Goal: Task Accomplishment & Management: Complete application form

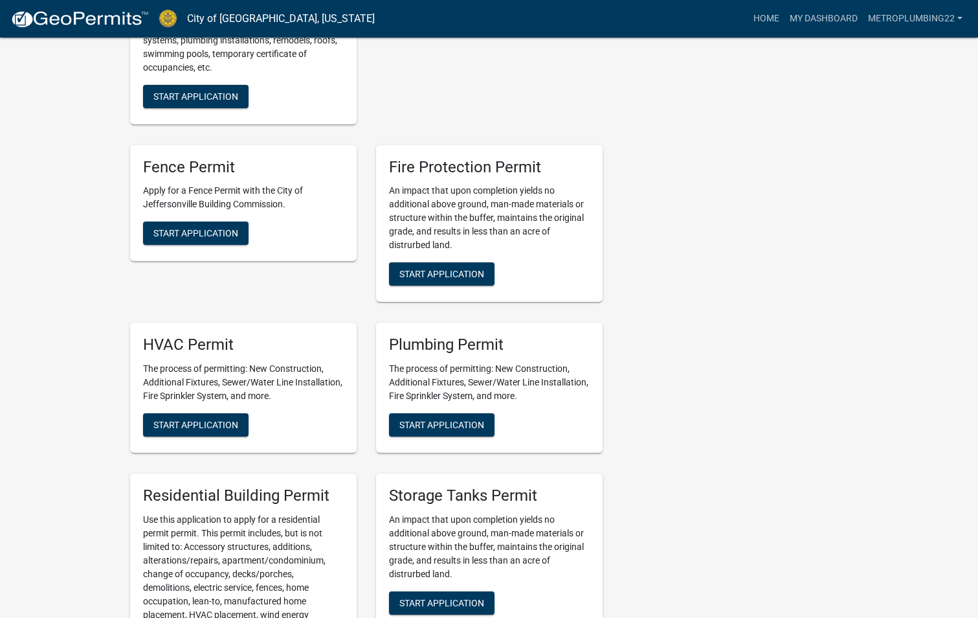
scroll to position [647, 0]
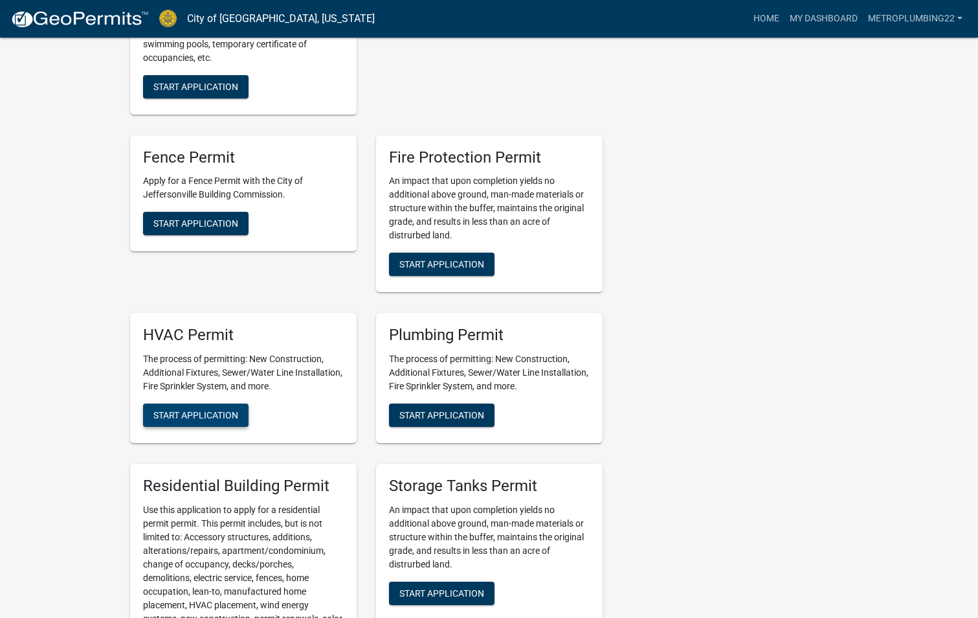
click at [195, 414] on span "Start Application" at bounding box center [195, 415] width 85 height 10
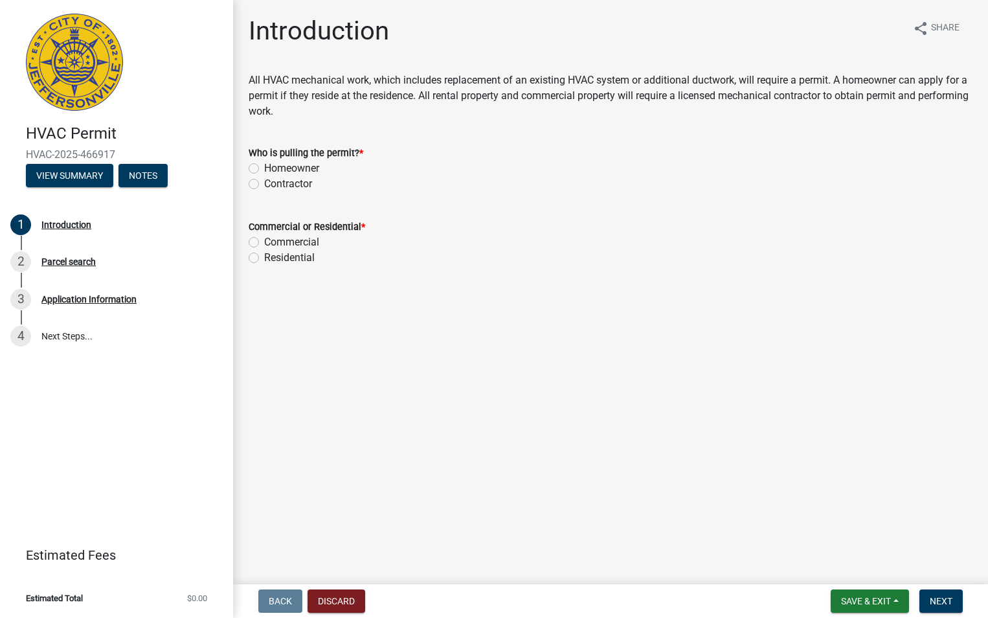
click at [264, 185] on label "Contractor" at bounding box center [288, 184] width 48 height 16
click at [264, 185] on input "Contractor" at bounding box center [268, 180] width 8 height 8
radio input "true"
click at [264, 258] on label "Residential" at bounding box center [289, 258] width 50 height 16
click at [264, 258] on input "Residential" at bounding box center [268, 254] width 8 height 8
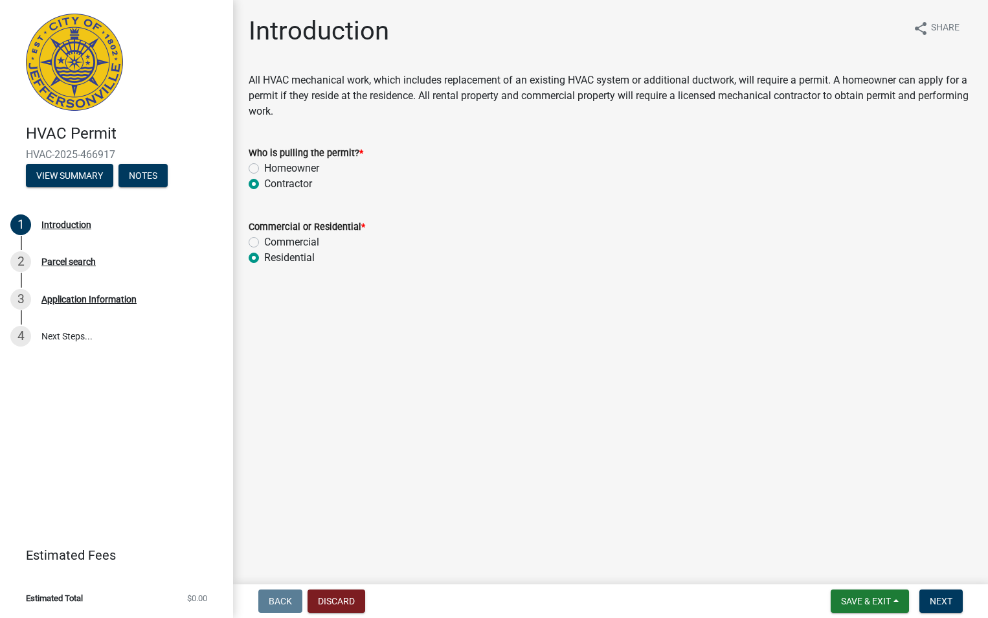
radio input "true"
click at [938, 596] on span "Next" at bounding box center [941, 601] width 23 height 10
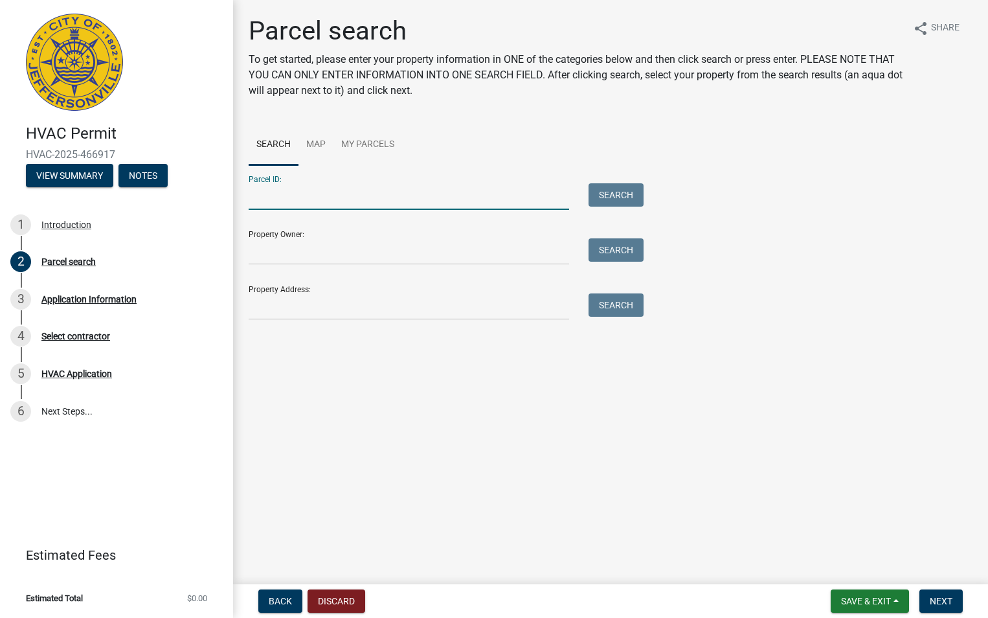
click at [327, 207] on input "Parcel ID:" at bounding box center [409, 196] width 320 height 27
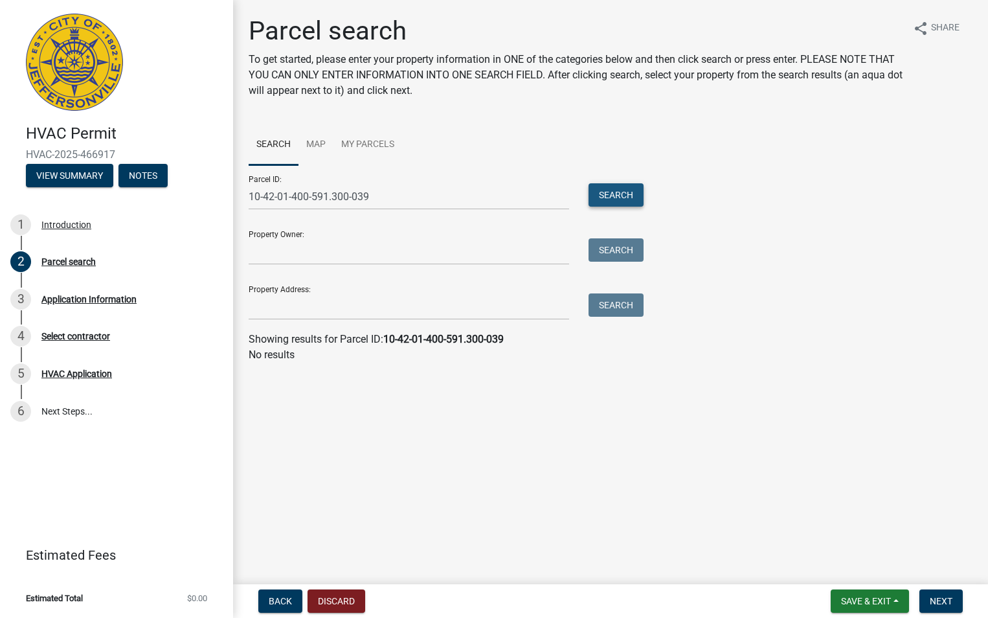
click at [641, 190] on button "Search" at bounding box center [616, 194] width 55 height 23
drag, startPoint x: 339, startPoint y: 197, endPoint x: 386, endPoint y: 203, distance: 47.1
click at [343, 198] on input "10-42-01-400-591.300-039" at bounding box center [409, 196] width 320 height 27
type input "10-42-01-400-591.000-039"
click at [622, 191] on button "Search" at bounding box center [616, 194] width 55 height 23
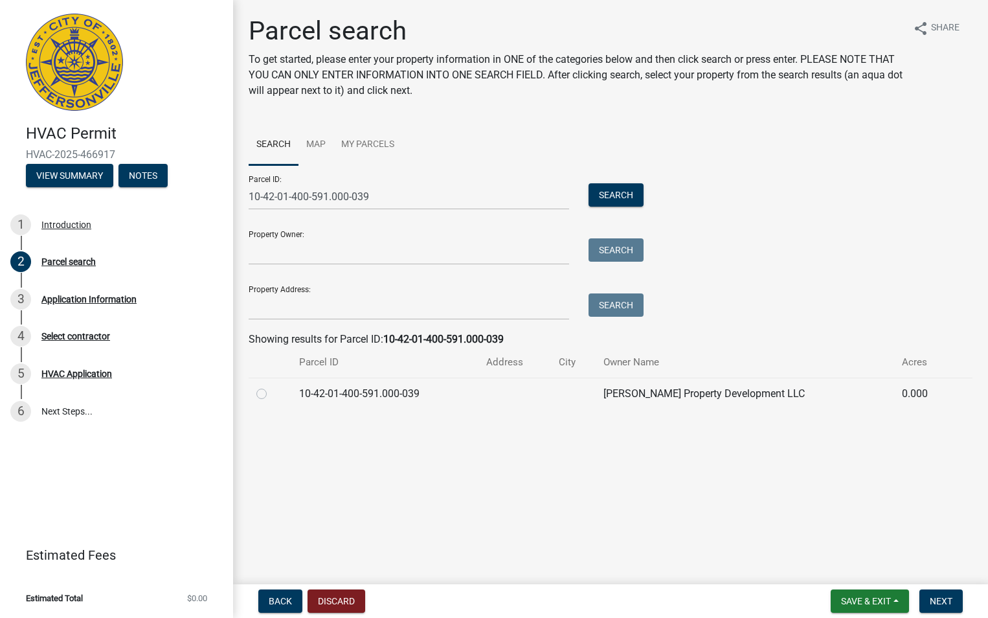
click at [272, 386] on label at bounding box center [272, 386] width 0 height 0
click at [272, 394] on input "radio" at bounding box center [276, 390] width 8 height 8
radio input "true"
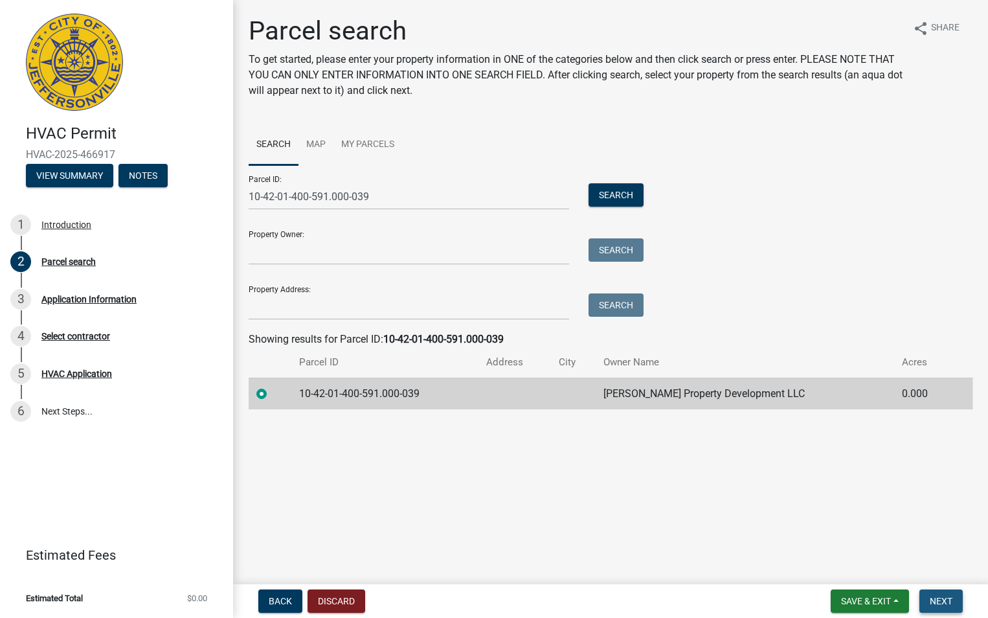
click at [927, 599] on button "Next" at bounding box center [940, 600] width 43 height 23
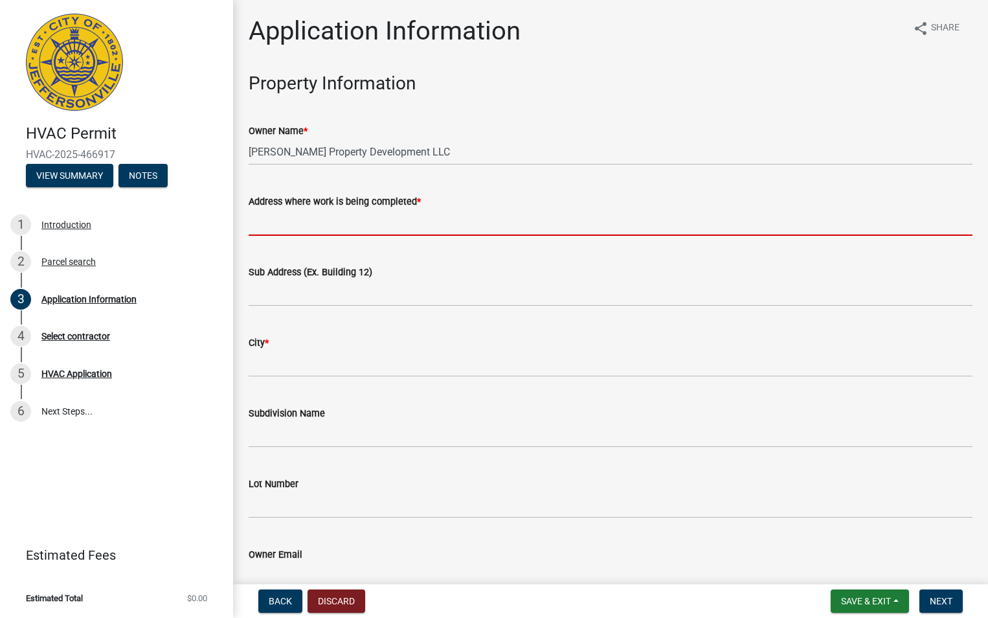
click at [252, 218] on input "Address where work is being completed *" at bounding box center [611, 222] width 724 height 27
type input "1194 Dustin's Way"
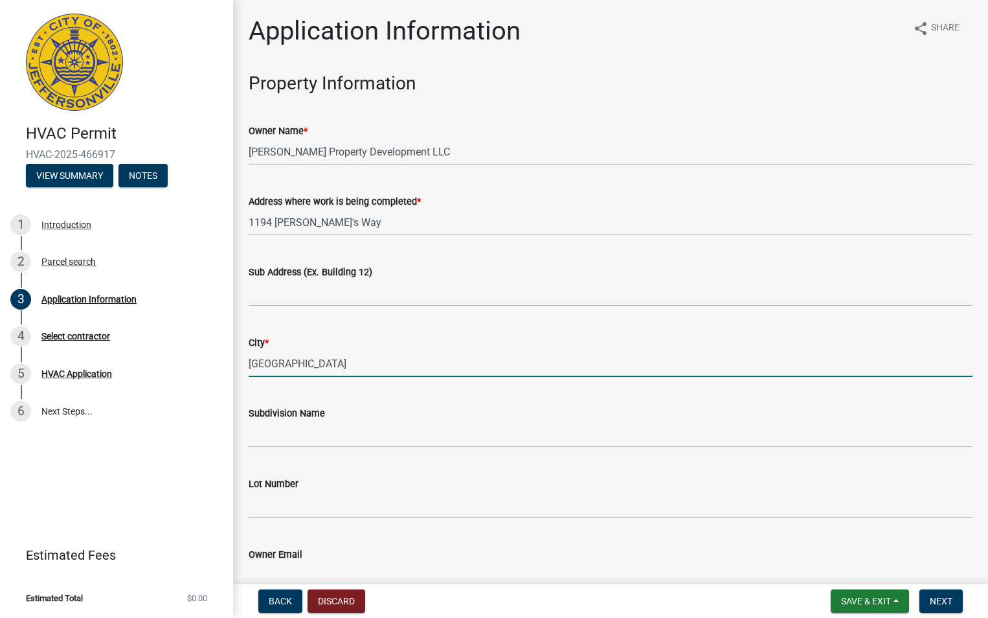
type input "Jeffersonville"
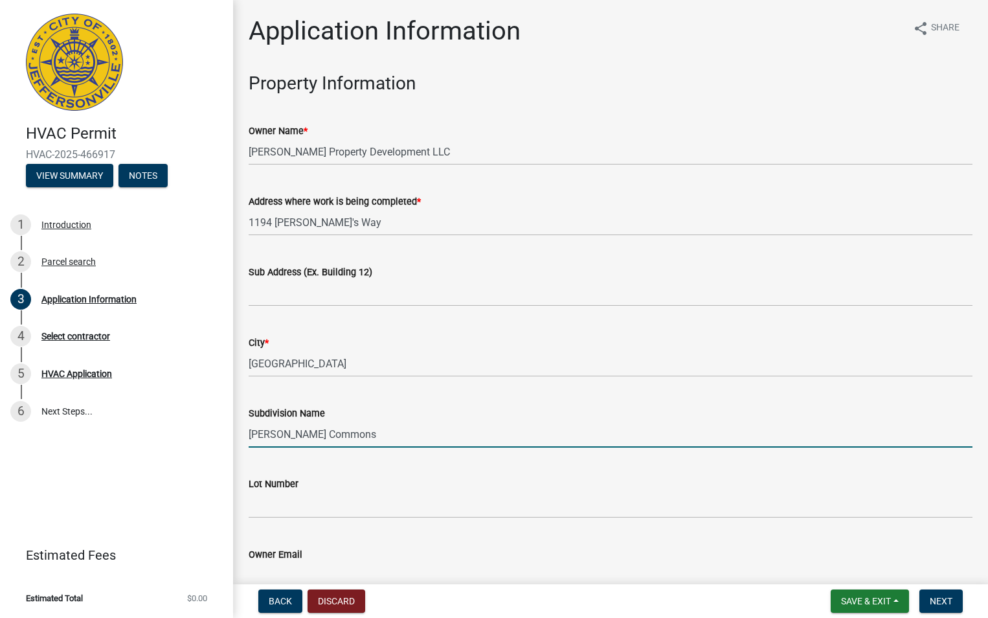
type input "Ellingsworth Commons"
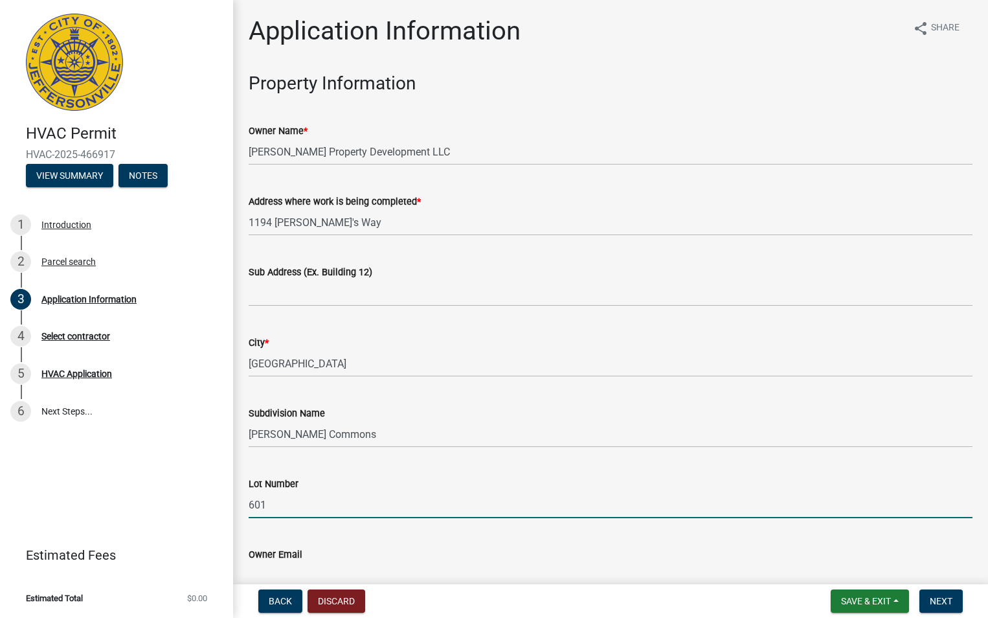
type input "601"
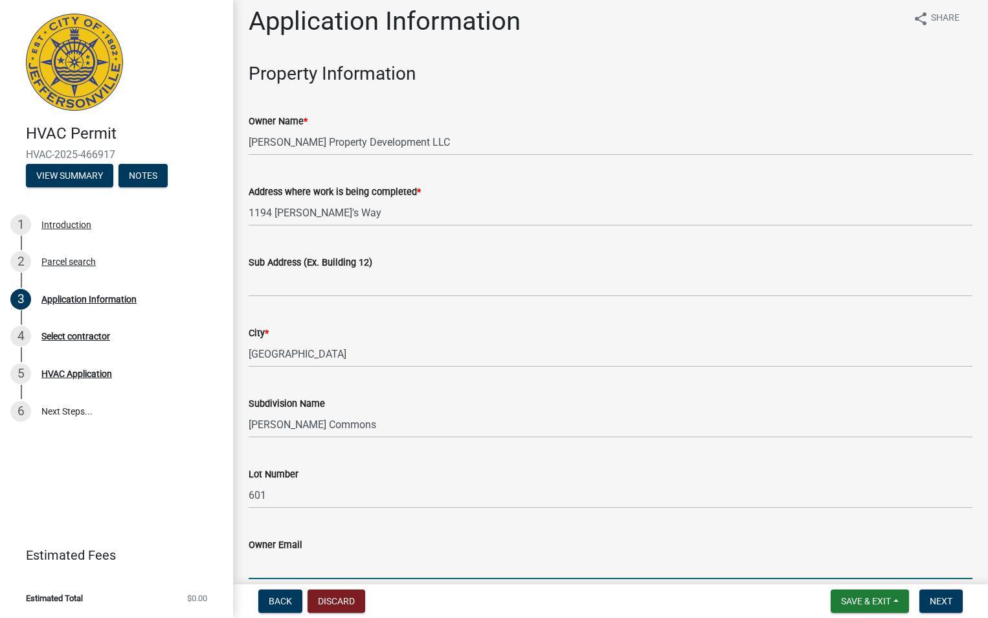
scroll to position [356, 0]
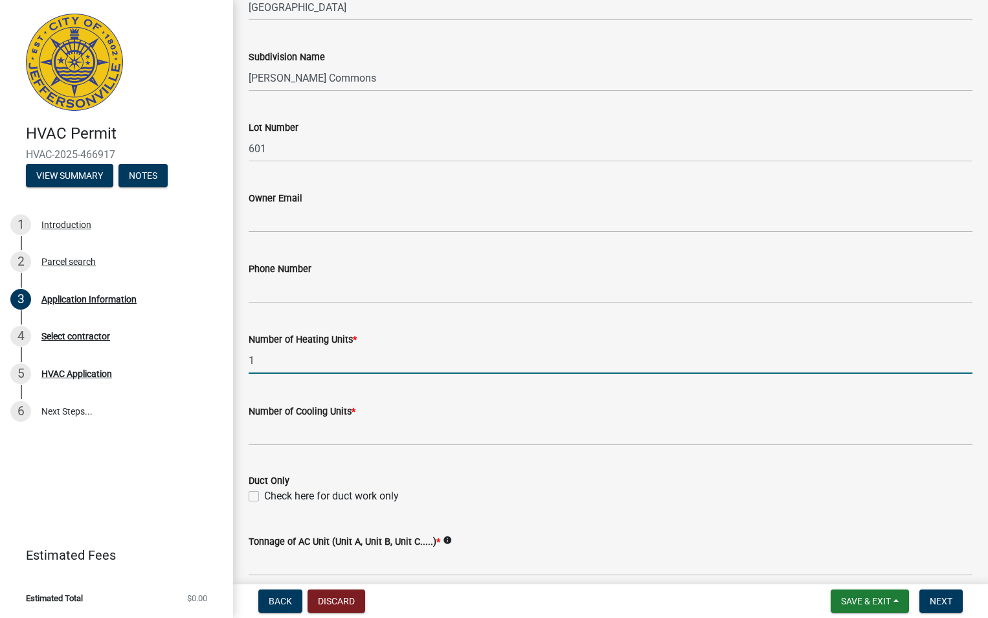
type input "1"
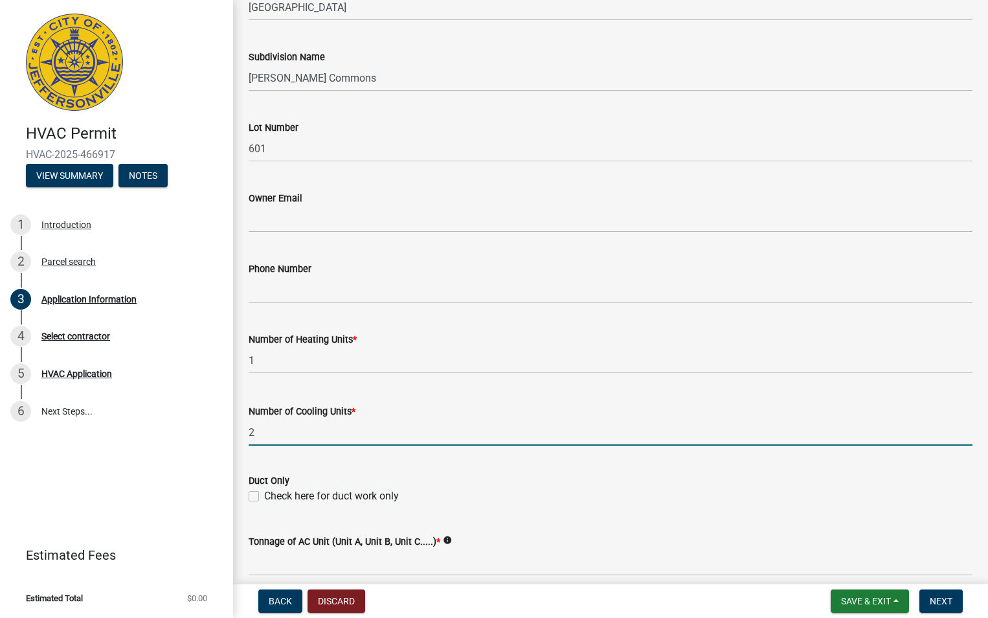
type input "2"
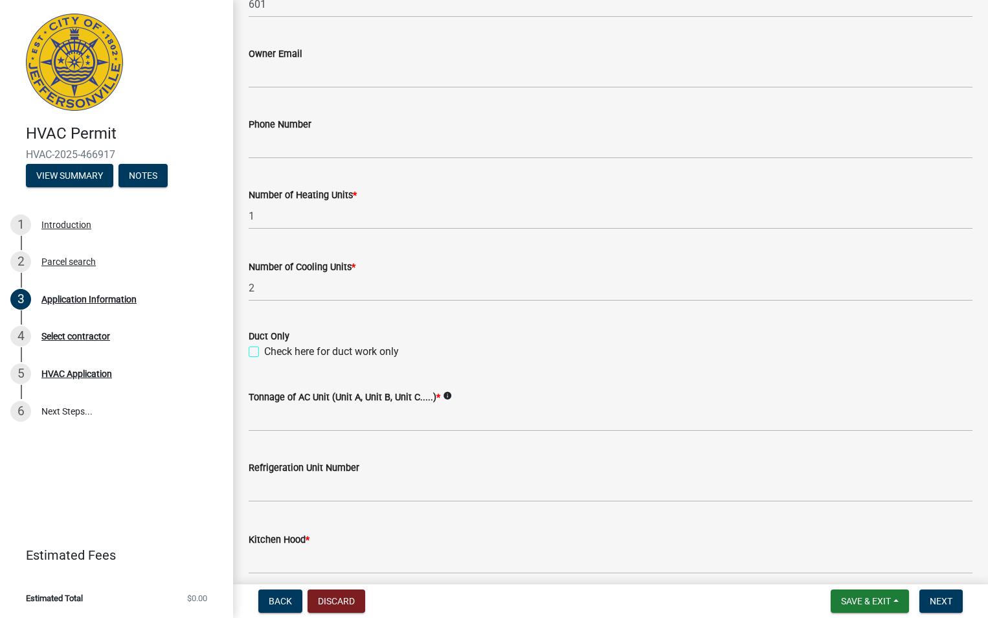
scroll to position [550, 0]
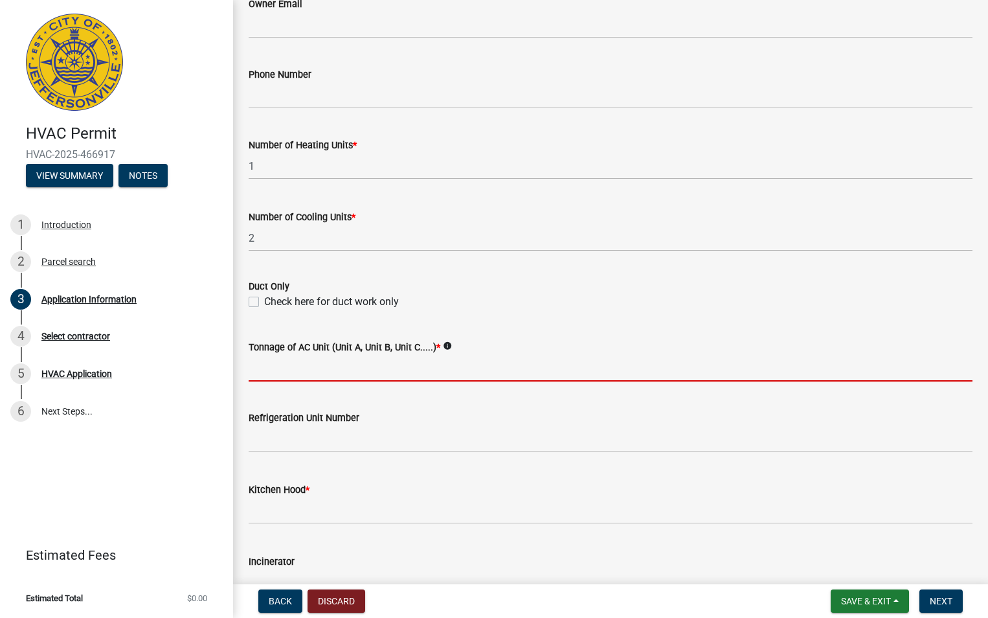
click at [319, 367] on input "Tonnage of AC Unit (Unit A, Unit B, Unit C.....) *" at bounding box center [611, 368] width 724 height 27
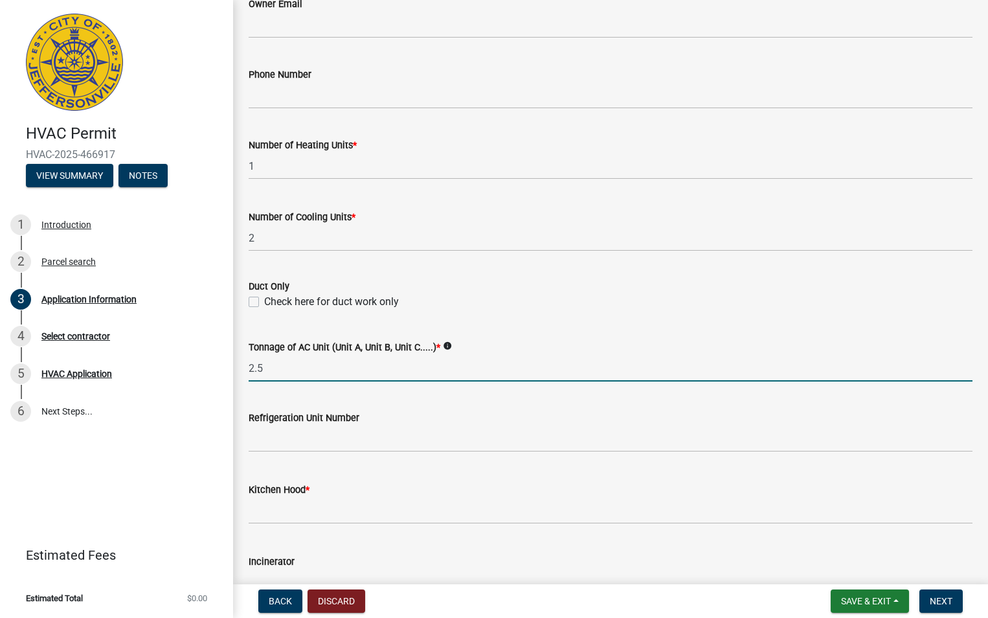
type input "2.5"
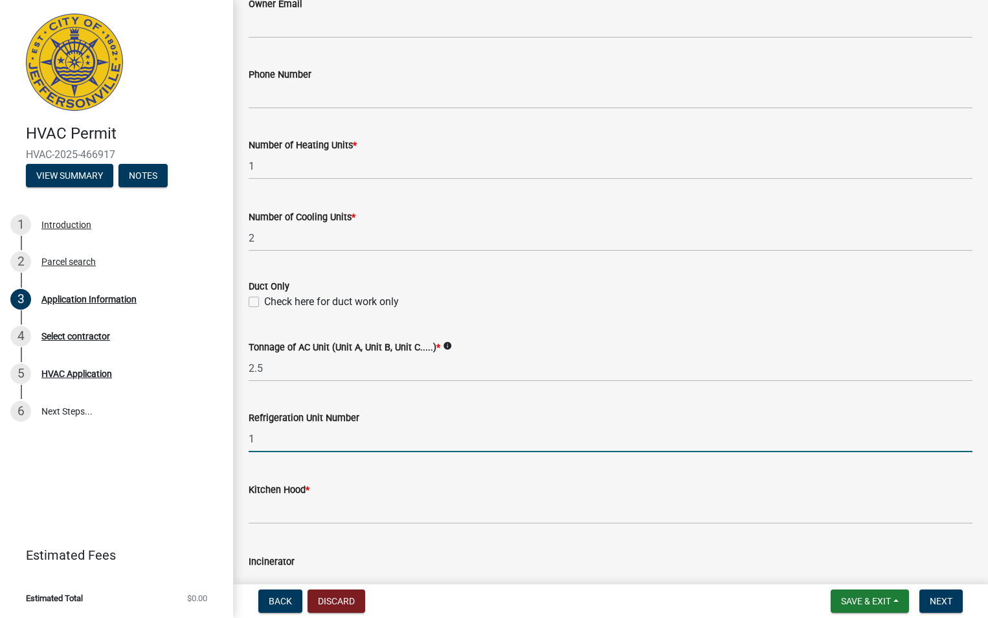
type input "1"
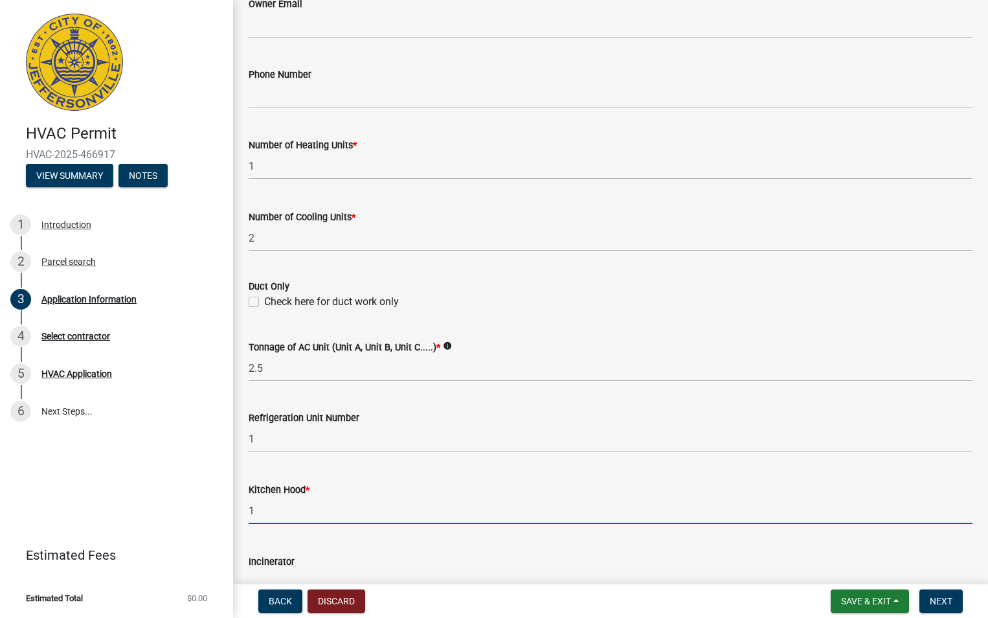
type input "1"
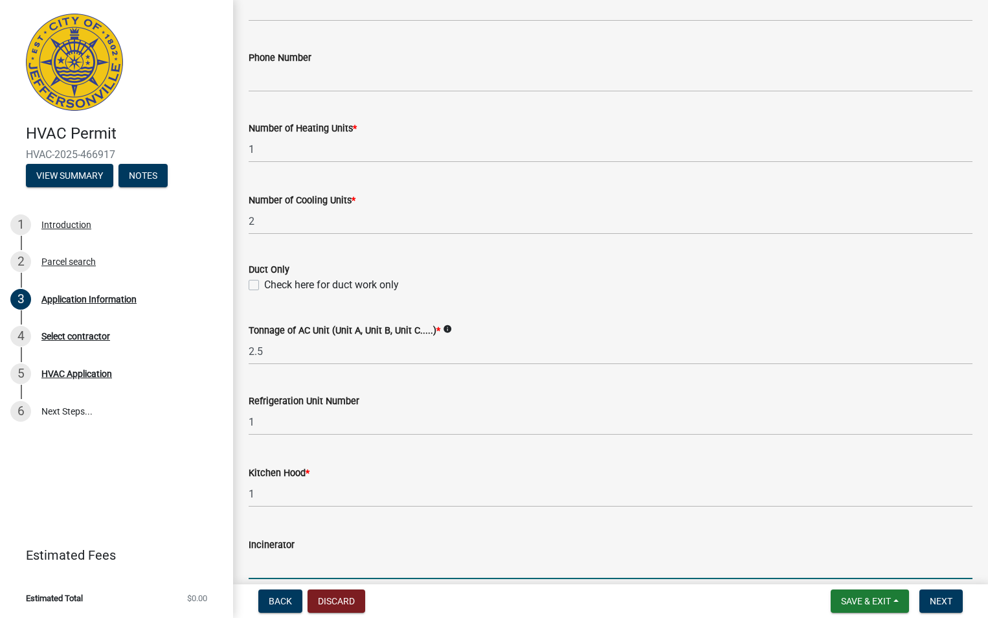
scroll to position [844, 0]
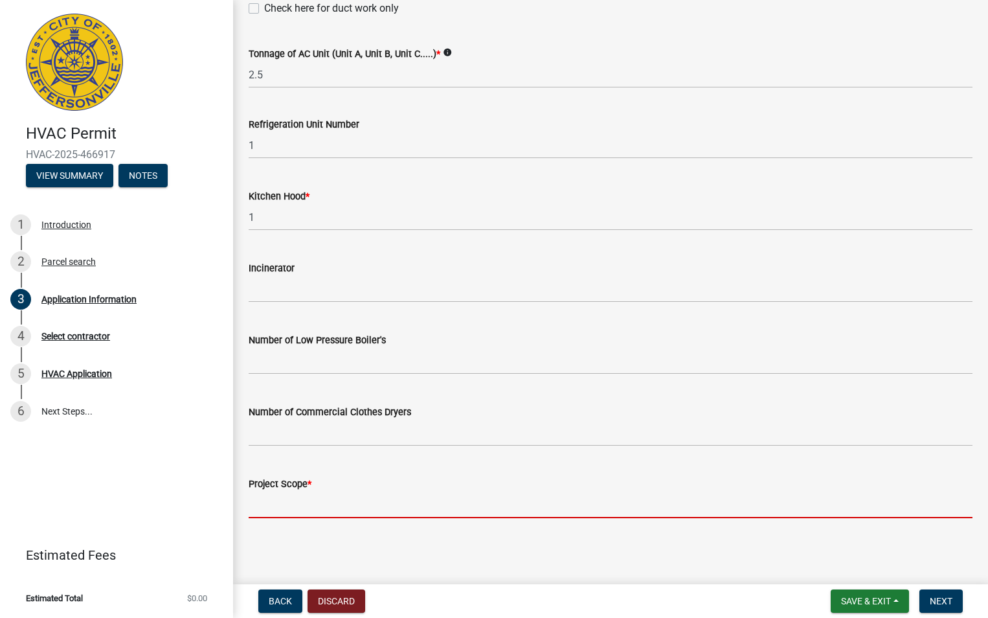
click at [339, 500] on input "Project Scope *" at bounding box center [611, 504] width 724 height 27
type input "G"
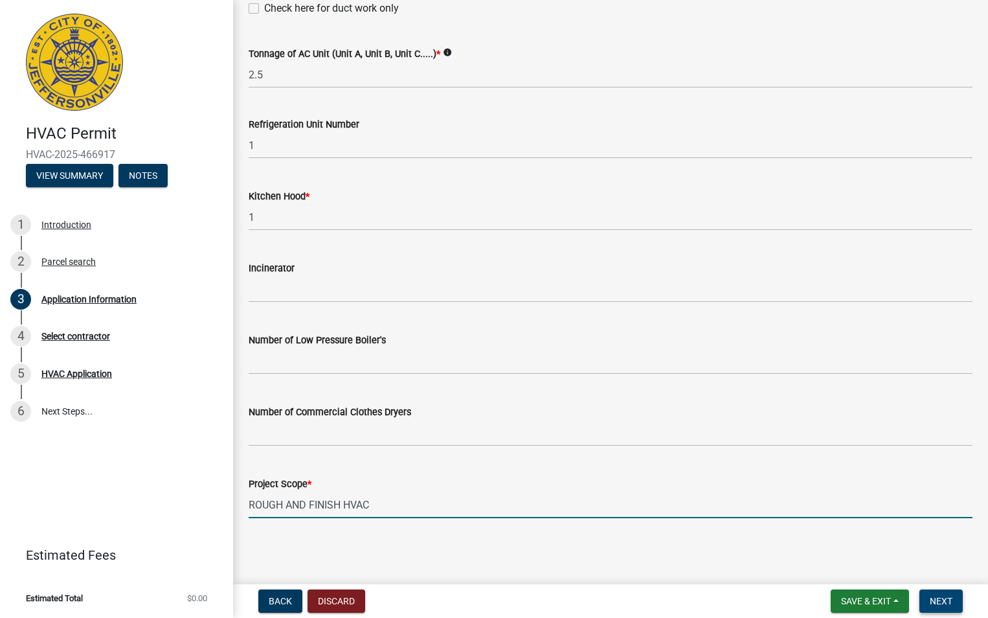
type input "ROUGH AND FINISH HVAC"
click at [945, 603] on span "Next" at bounding box center [941, 601] width 23 height 10
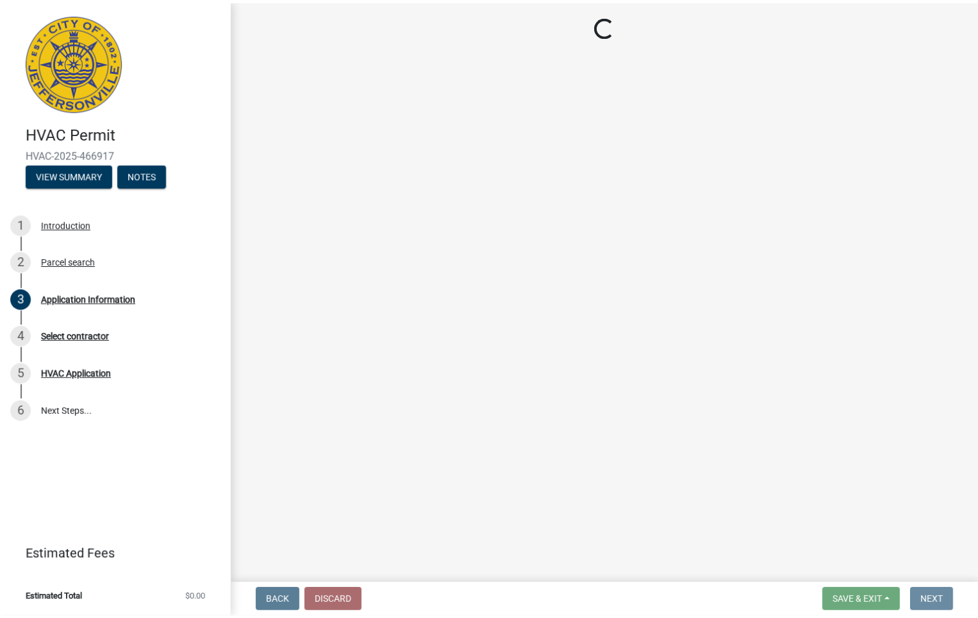
scroll to position [0, 0]
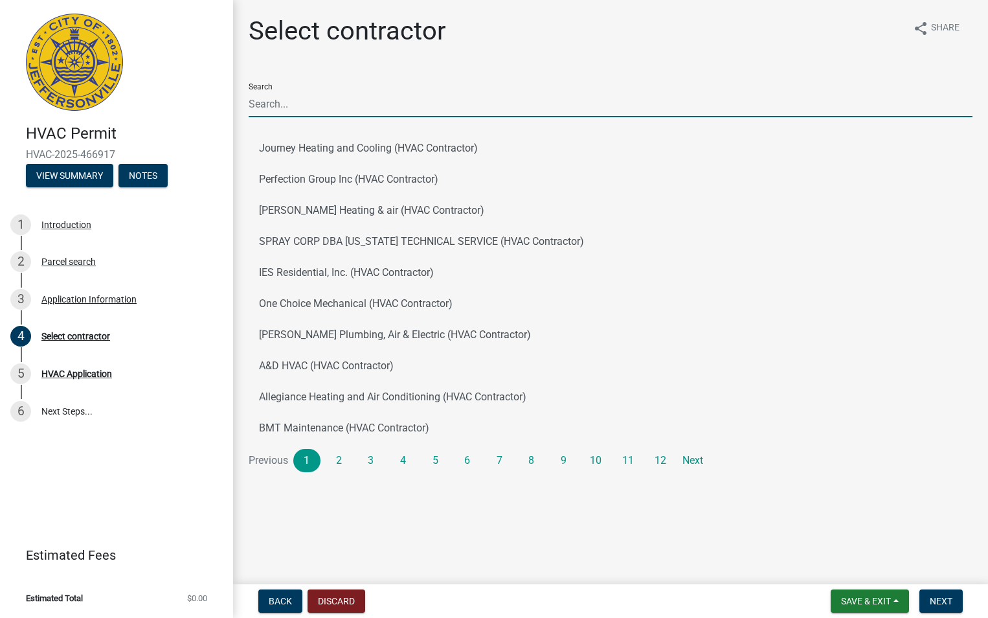
click at [273, 109] on input "Search" at bounding box center [611, 104] width 724 height 27
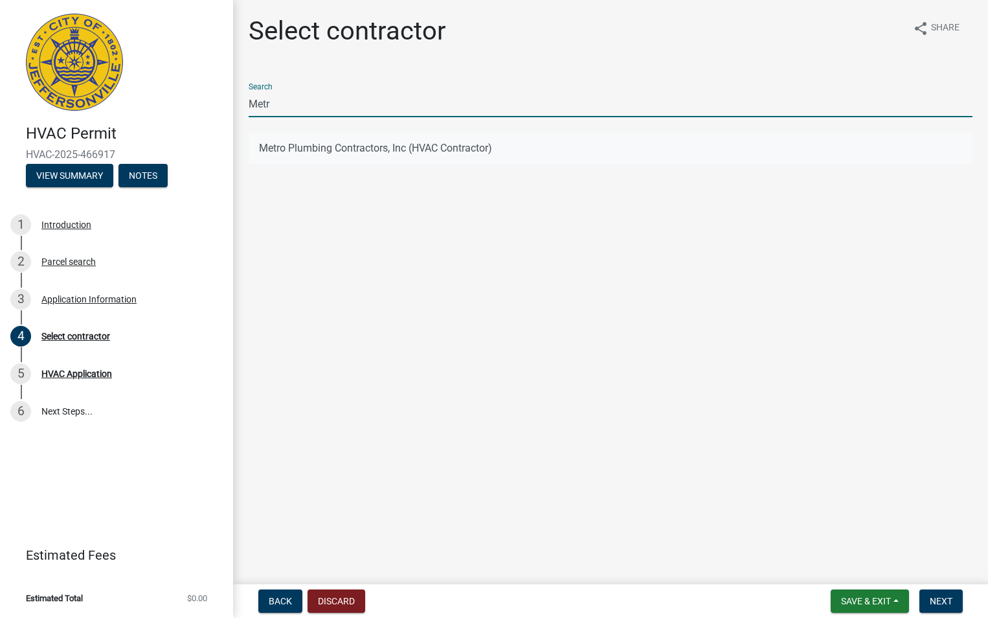
type input "Metr"
click at [290, 150] on button "Metro Plumbing Contractors, Inc (HVAC Contractor)" at bounding box center [611, 148] width 724 height 31
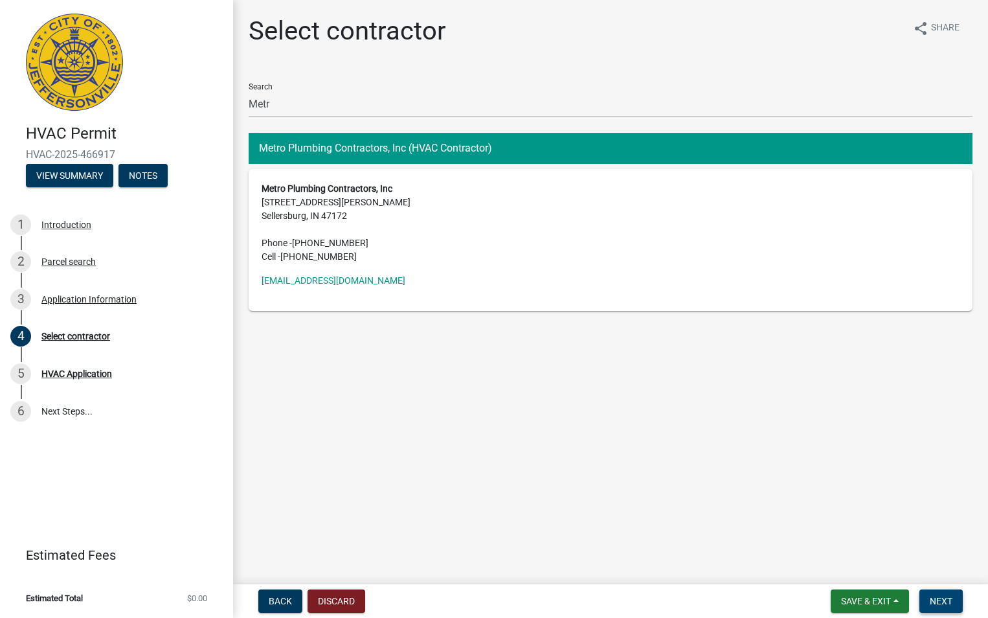
click at [949, 601] on span "Next" at bounding box center [941, 601] width 23 height 10
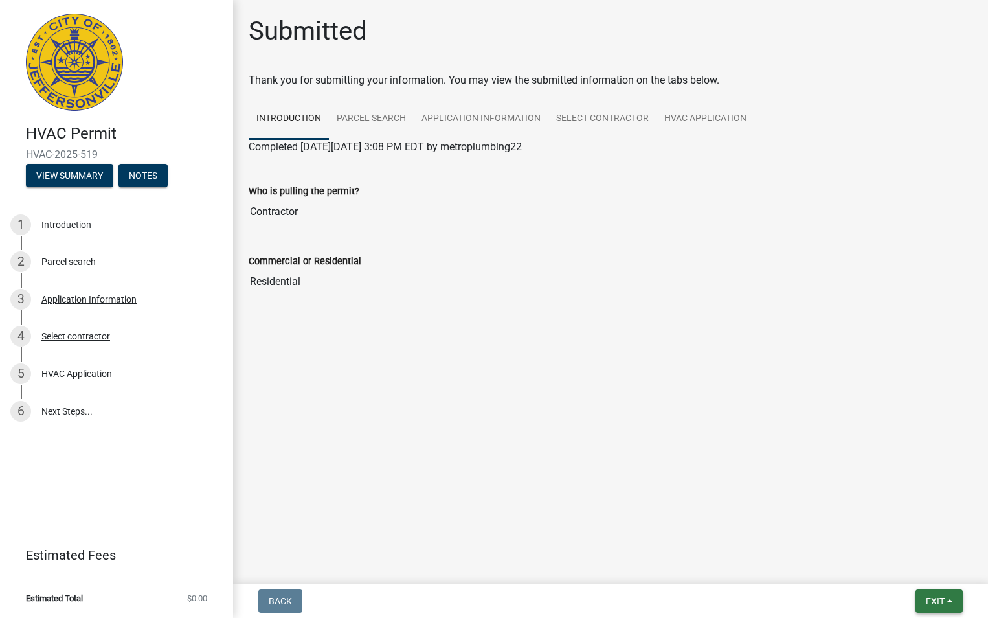
click at [933, 596] on span "Exit" at bounding box center [935, 601] width 19 height 10
click at [925, 577] on button "Save & Exit" at bounding box center [911, 567] width 104 height 31
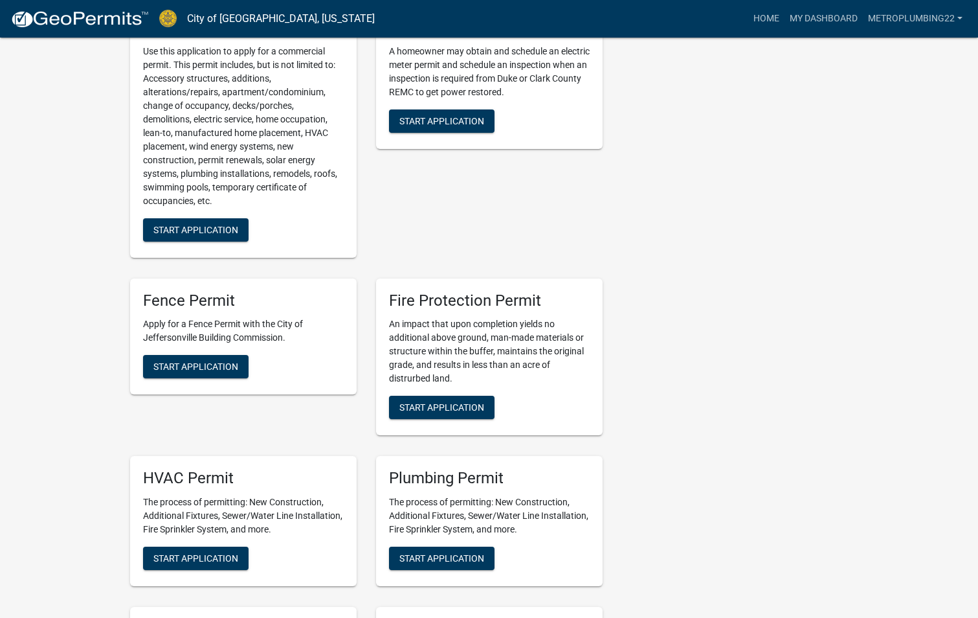
scroll to position [583, 0]
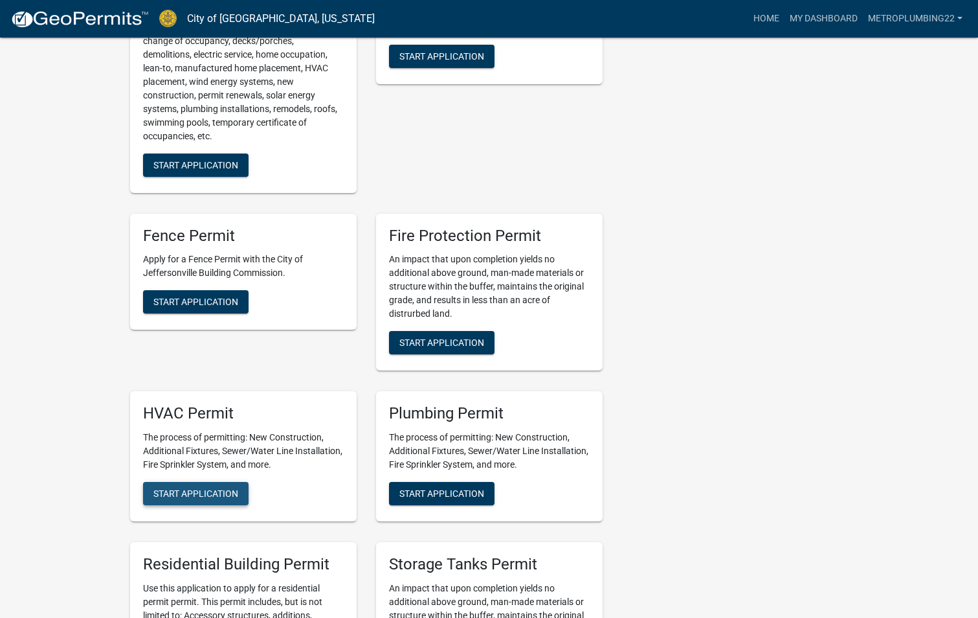
click at [225, 498] on span "Start Application" at bounding box center [195, 493] width 85 height 10
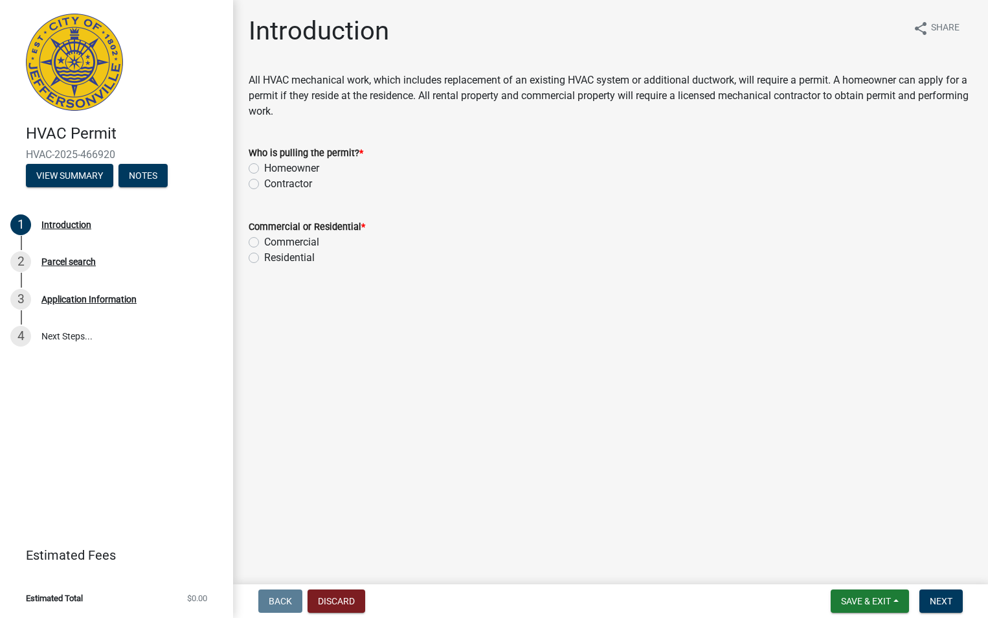
click at [264, 186] on label "Contractor" at bounding box center [288, 184] width 48 height 16
click at [264, 185] on input "Contractor" at bounding box center [268, 180] width 8 height 8
radio input "true"
drag, startPoint x: 254, startPoint y: 256, endPoint x: 399, endPoint y: 286, distance: 148.1
click at [264, 256] on label "Residential" at bounding box center [289, 258] width 50 height 16
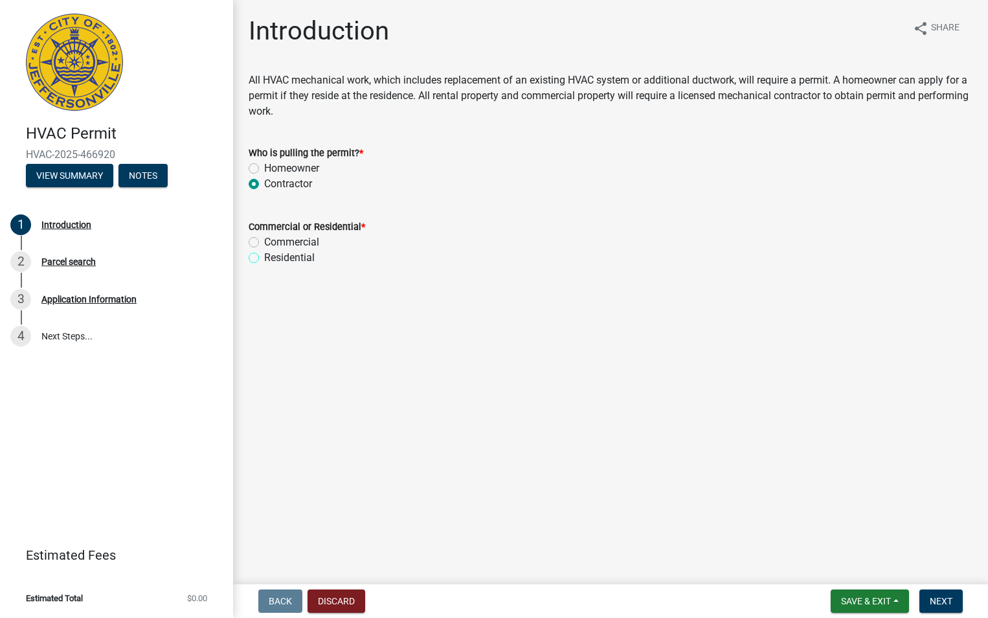
click at [264, 256] on input "Residential" at bounding box center [268, 254] width 8 height 8
radio input "true"
click at [946, 600] on span "Next" at bounding box center [941, 601] width 23 height 10
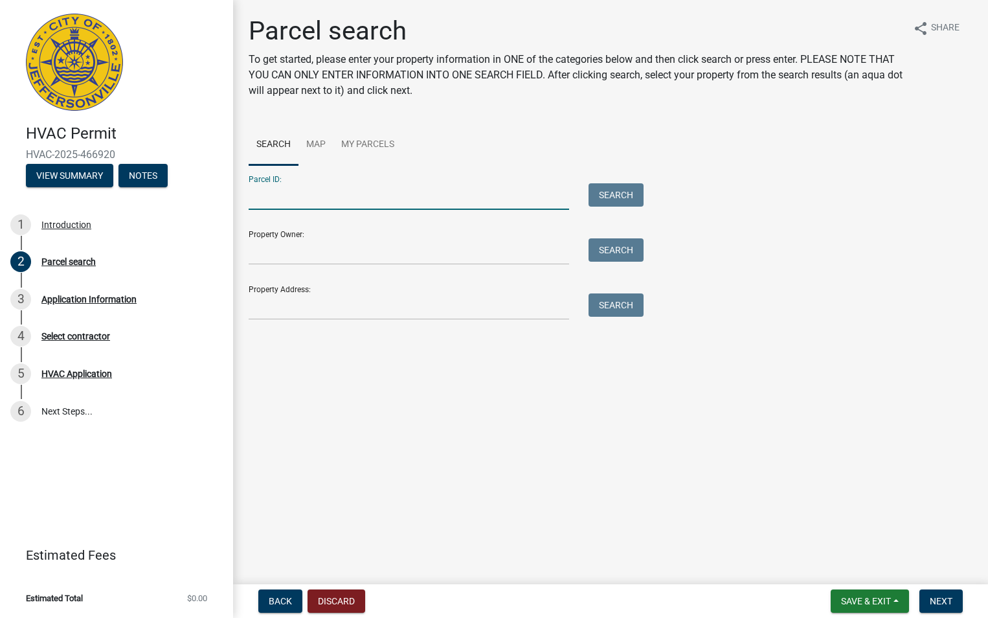
click at [275, 193] on input "Parcel ID:" at bounding box center [409, 196] width 320 height 27
type input "10-42-01-400-623.000-039"
click at [620, 193] on button "Search" at bounding box center [616, 194] width 55 height 23
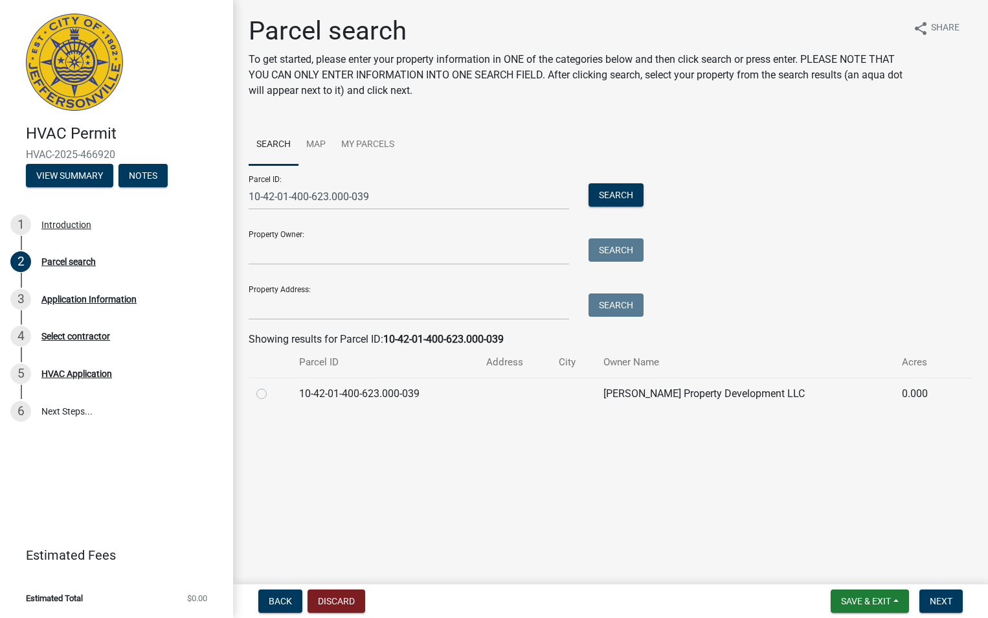
click at [272, 386] on label at bounding box center [272, 386] width 0 height 0
click at [272, 393] on input "radio" at bounding box center [276, 390] width 8 height 8
radio input "true"
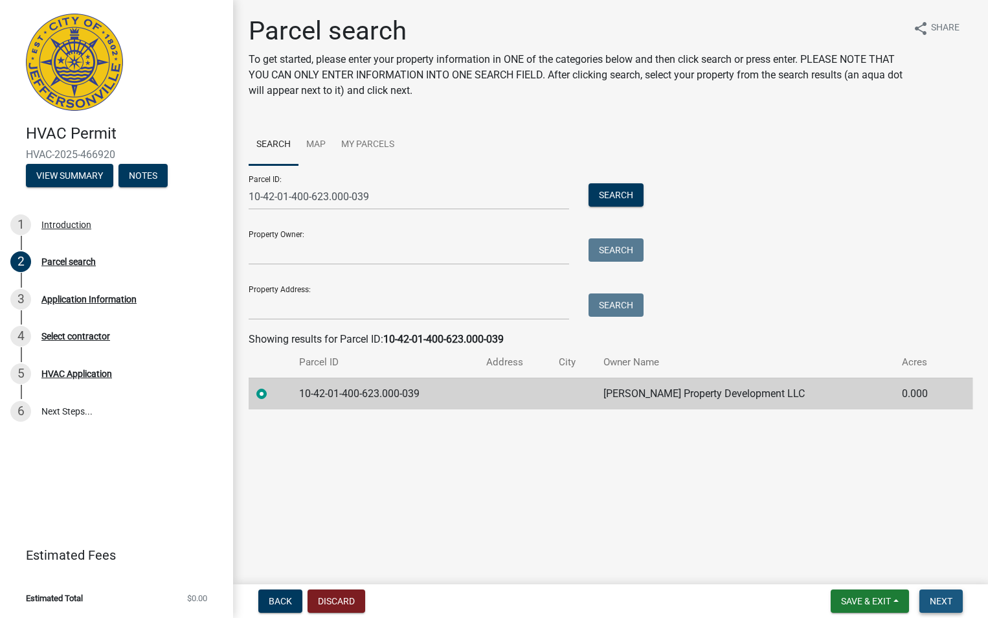
click at [931, 601] on span "Next" at bounding box center [941, 601] width 23 height 10
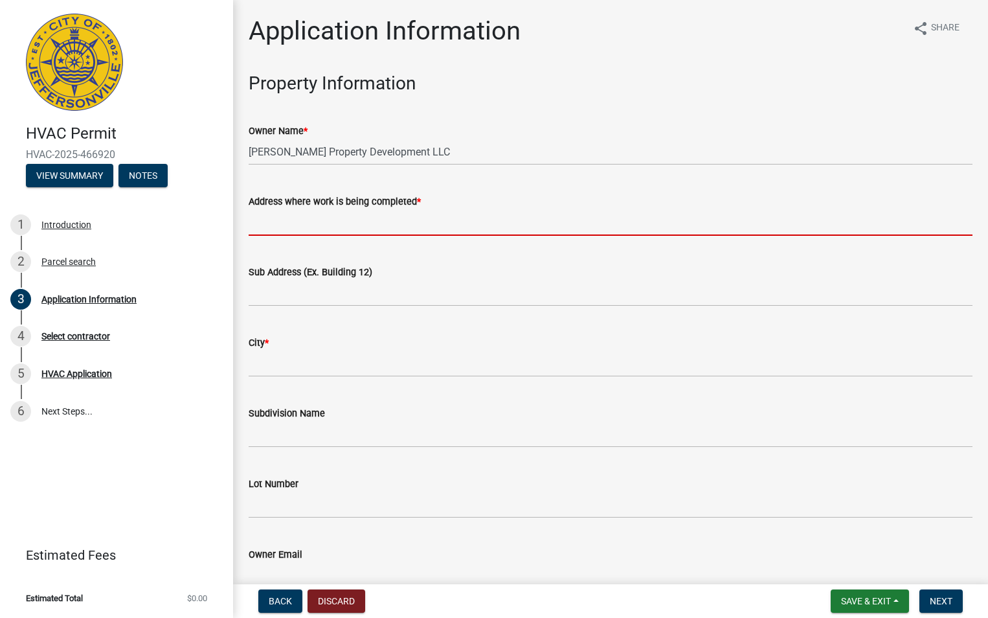
click at [308, 232] on input "Address where work is being completed *" at bounding box center [611, 222] width 724 height 27
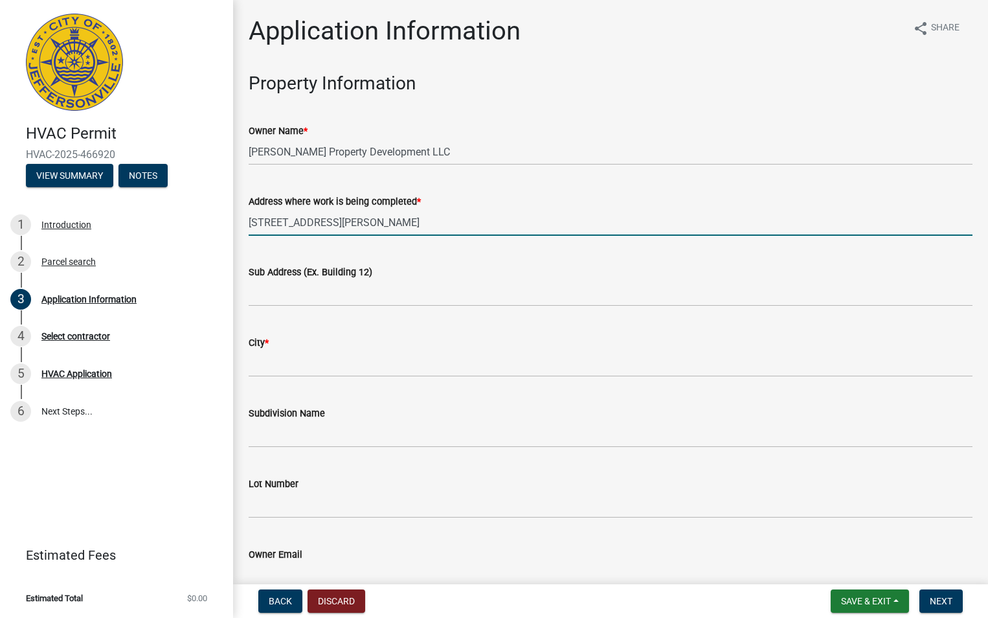
type input "1187 Dustin's Way"
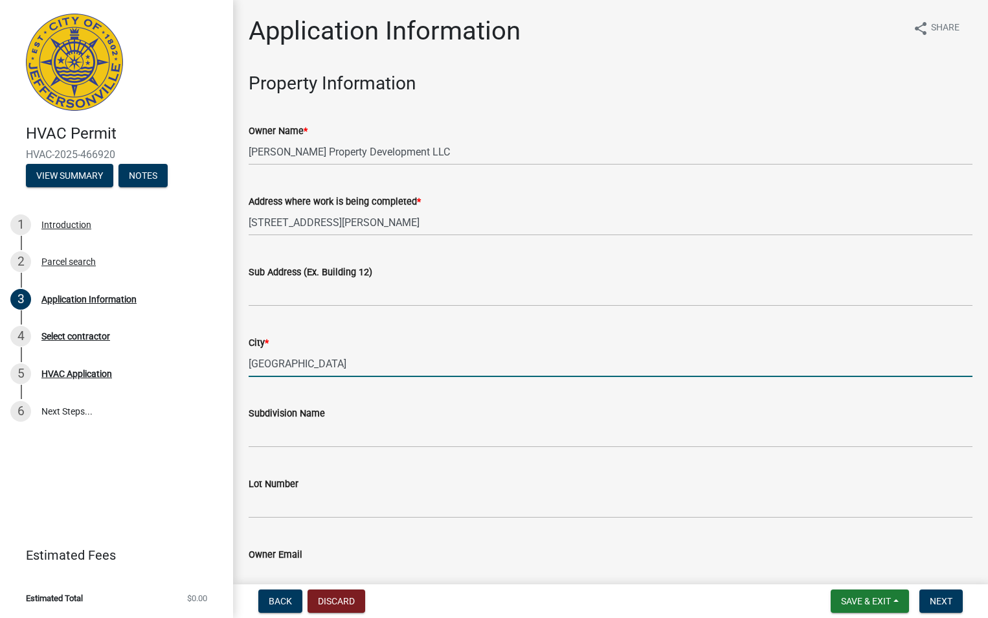
type input "Jeffersonville"
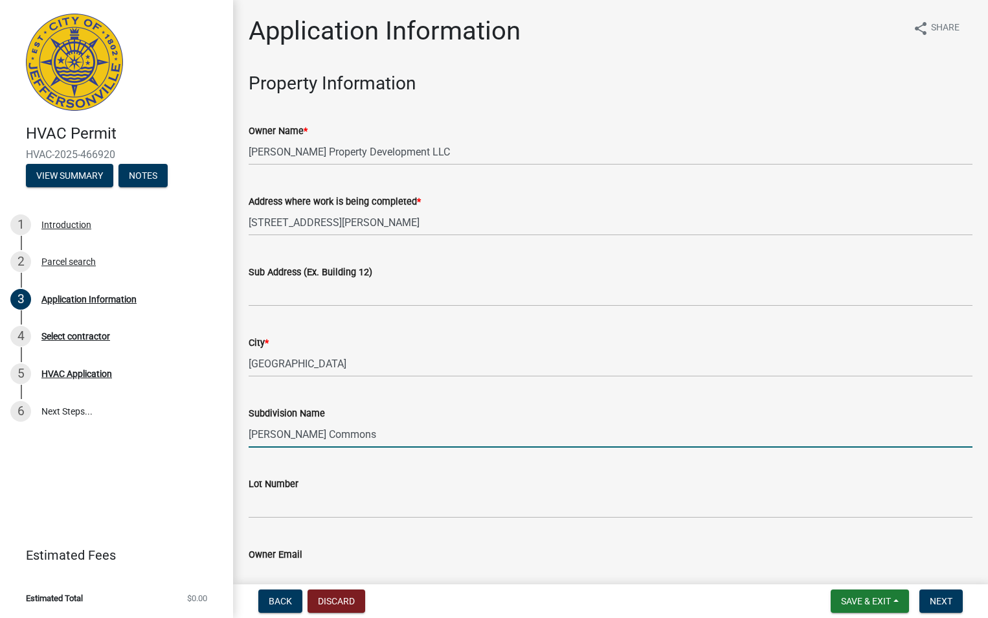
type input "Ellingsworth Commons"
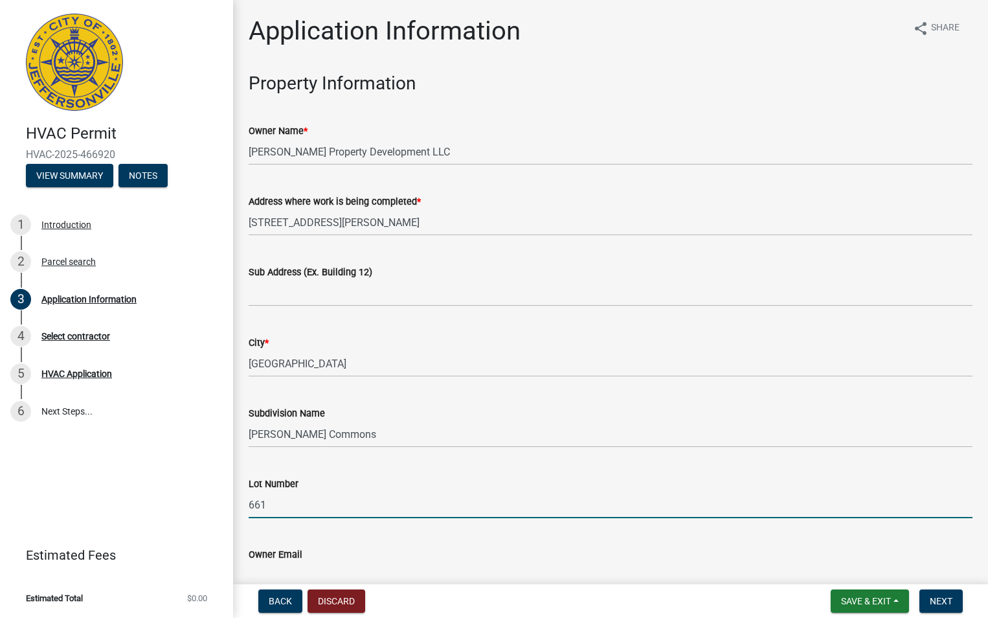
type input "661"
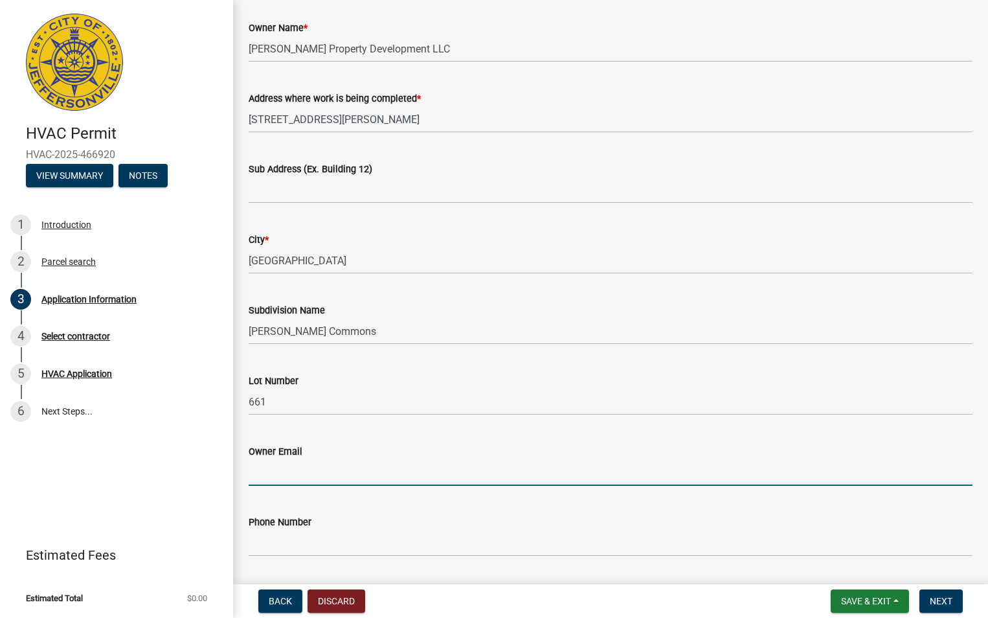
scroll to position [269, 0]
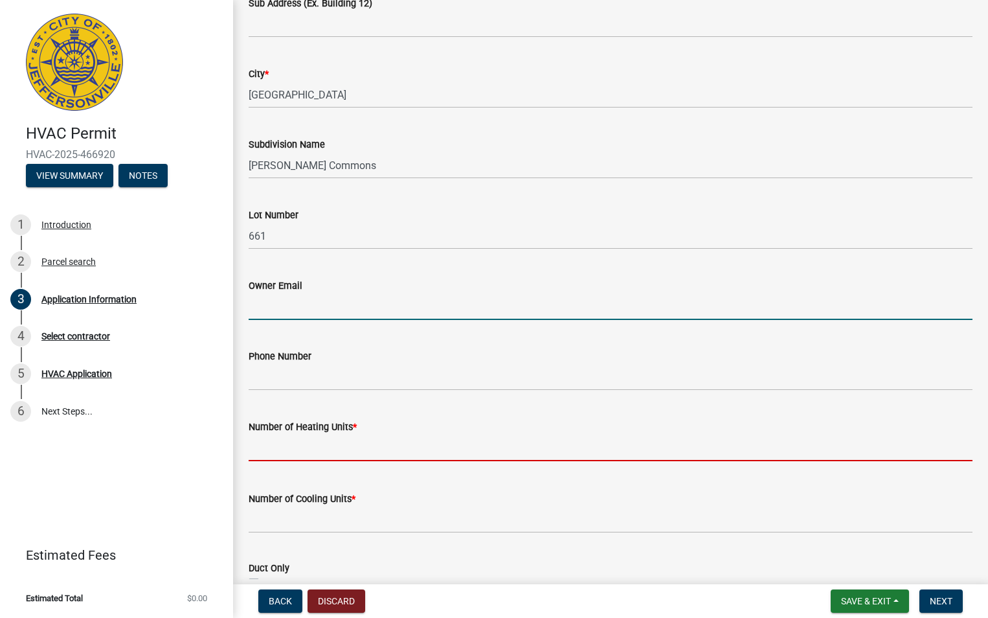
click at [278, 456] on input "text" at bounding box center [611, 447] width 724 height 27
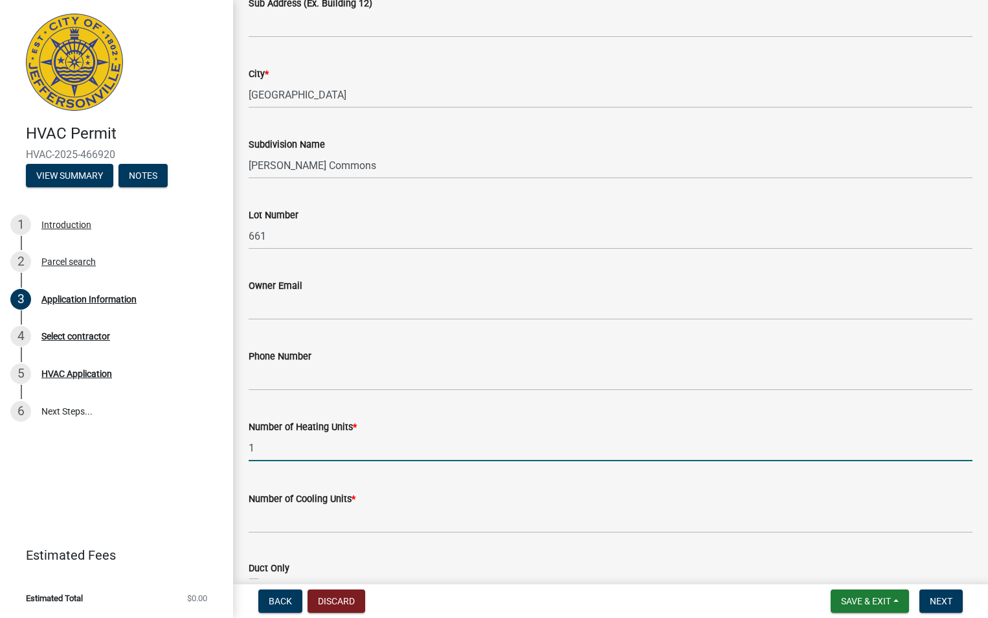
type input "1"
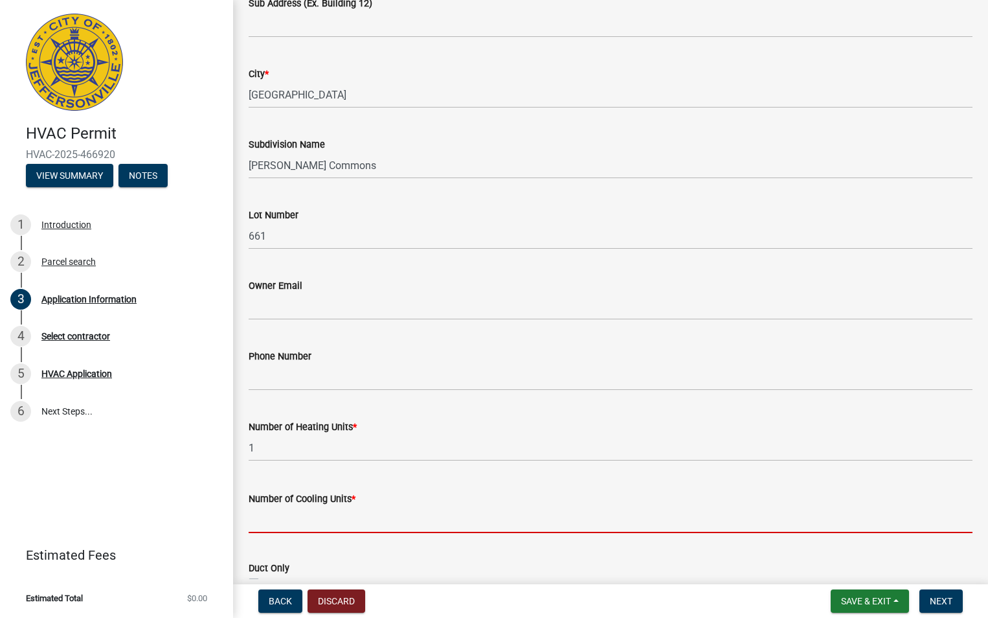
click at [286, 530] on input "text" at bounding box center [611, 519] width 724 height 27
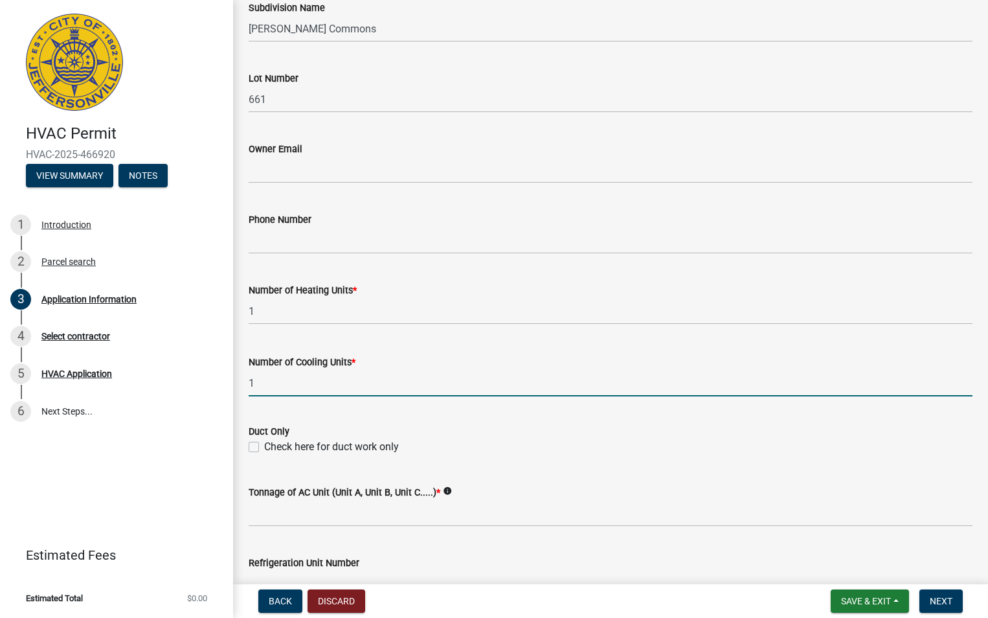
scroll to position [463, 0]
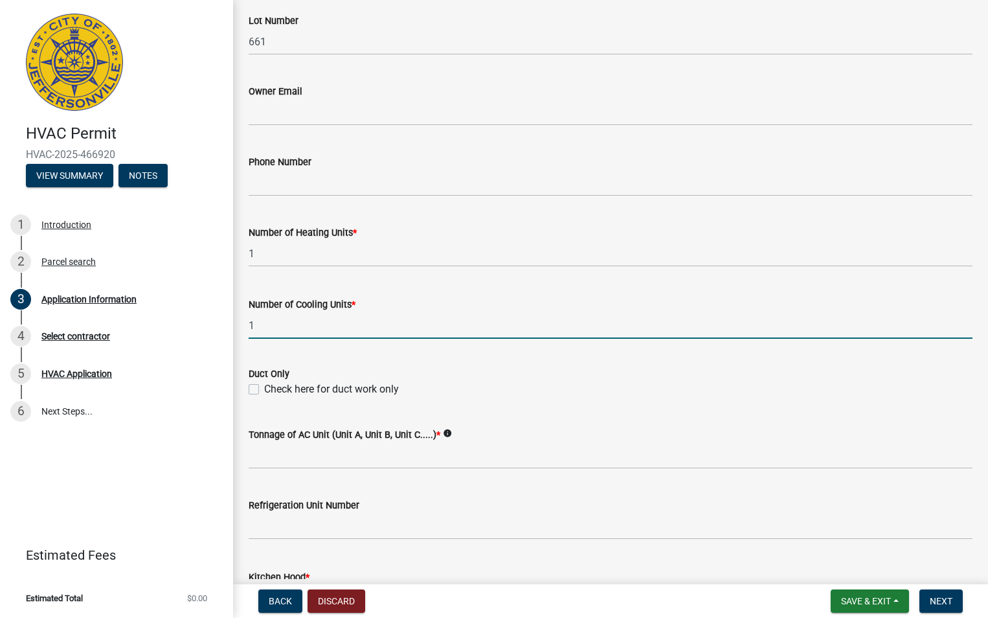
type input "1"
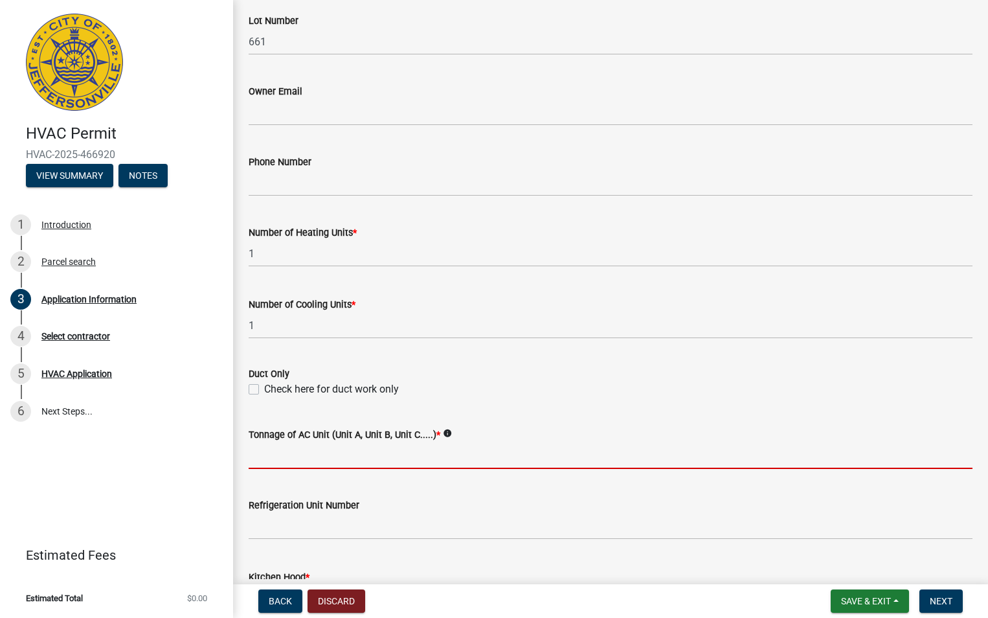
click at [293, 462] on input "Tonnage of AC Unit (Unit A, Unit B, Unit C.....) *" at bounding box center [611, 455] width 724 height 27
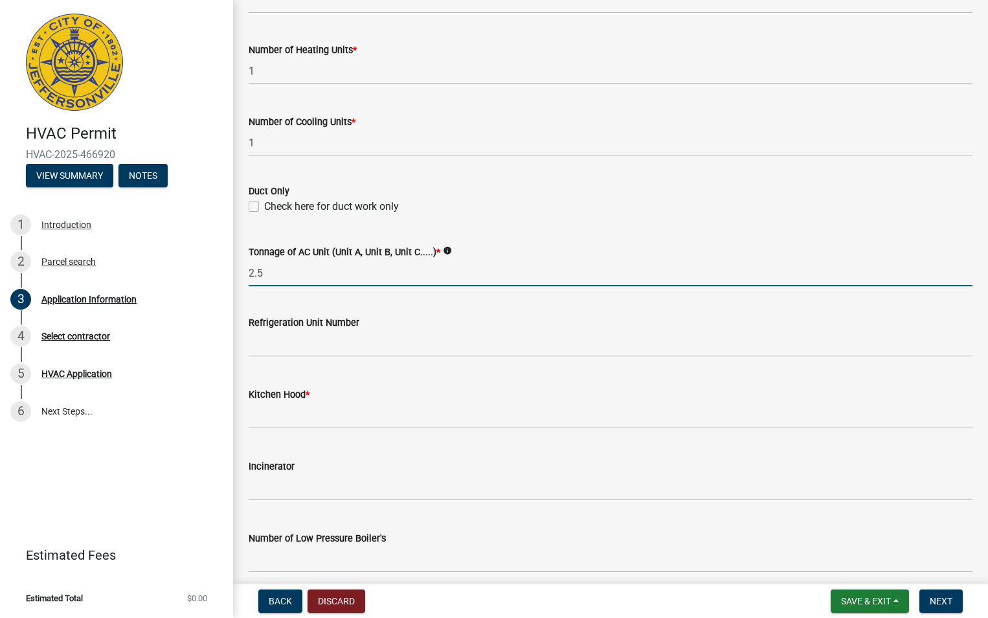
scroll to position [657, 0]
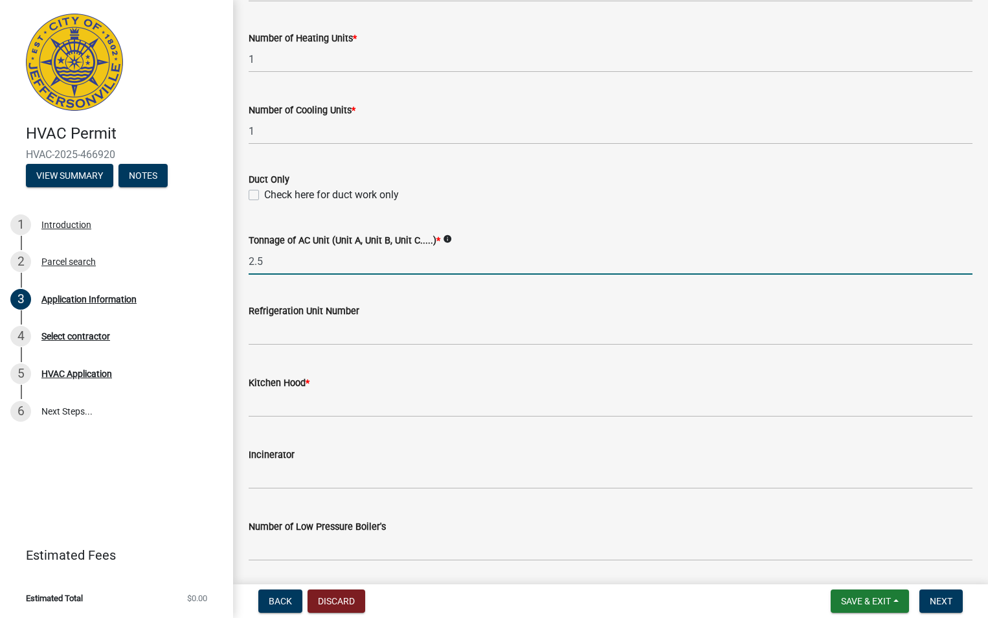
type input "2.5"
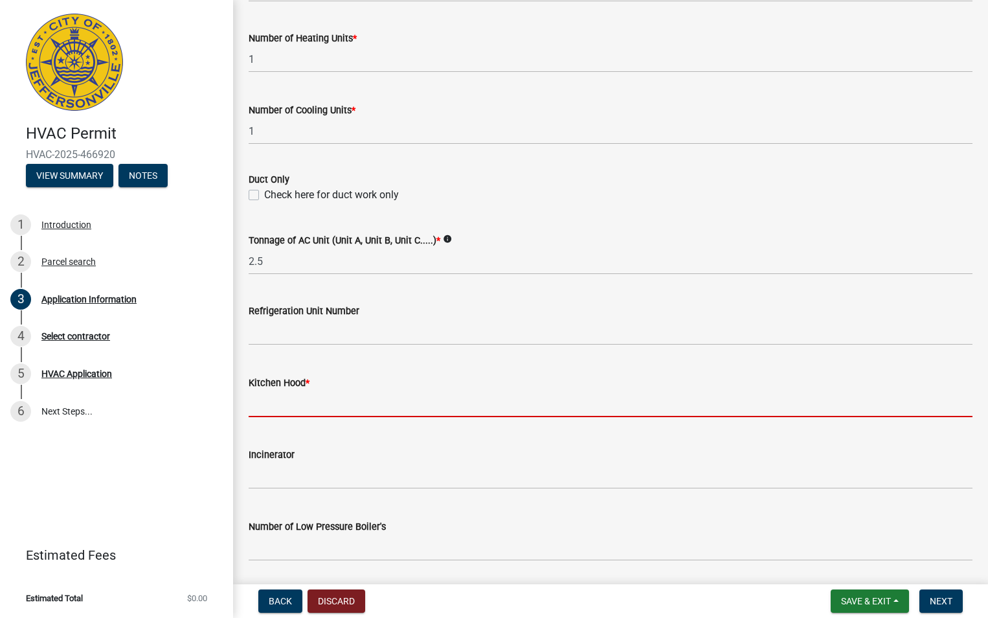
click at [308, 401] on input "text" at bounding box center [611, 403] width 724 height 27
type input "1"
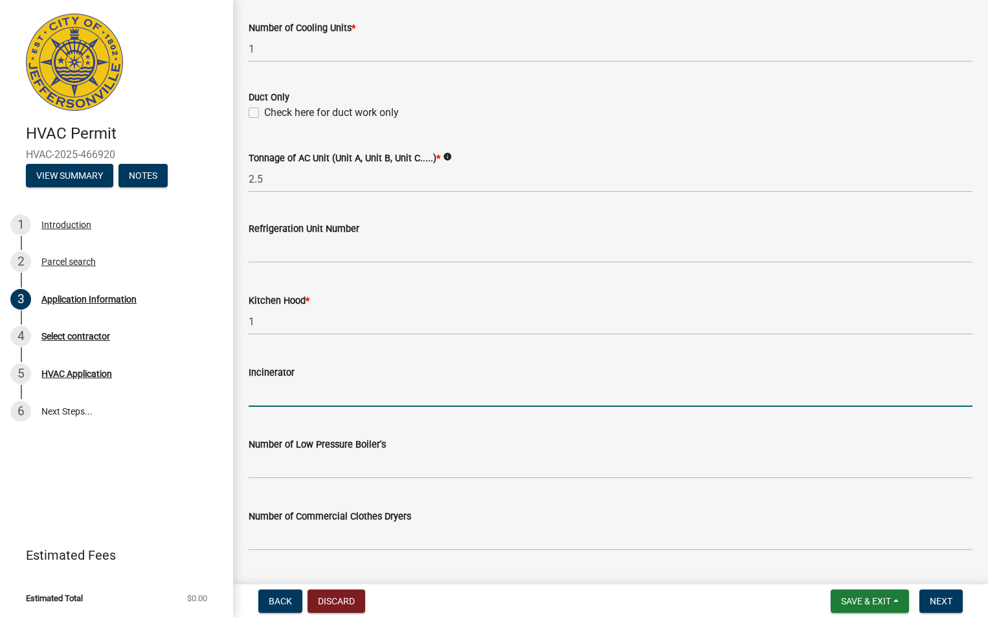
scroll to position [844, 0]
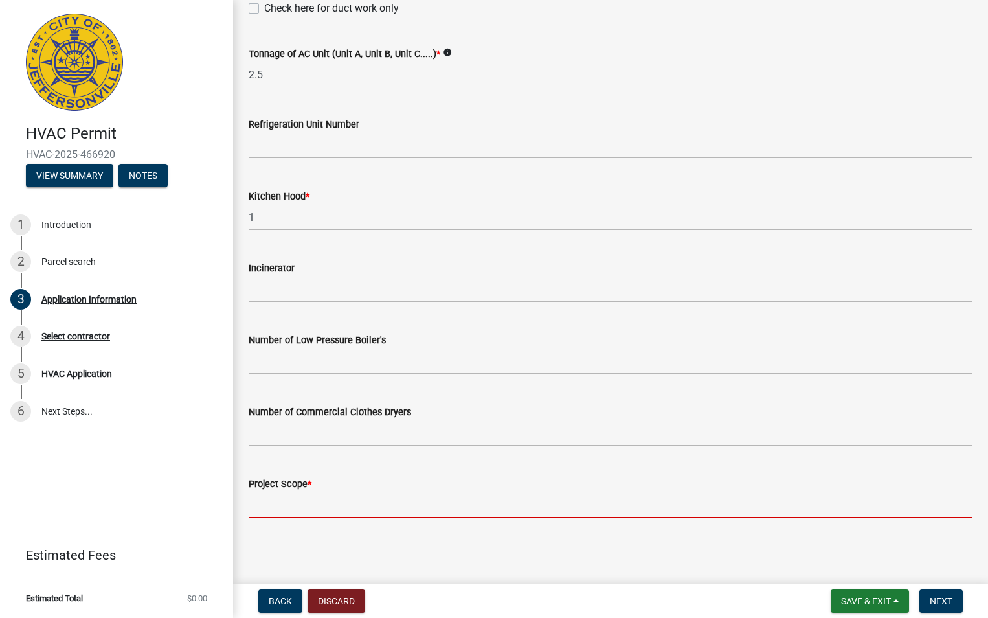
click at [287, 500] on input "Project Scope *" at bounding box center [611, 504] width 724 height 27
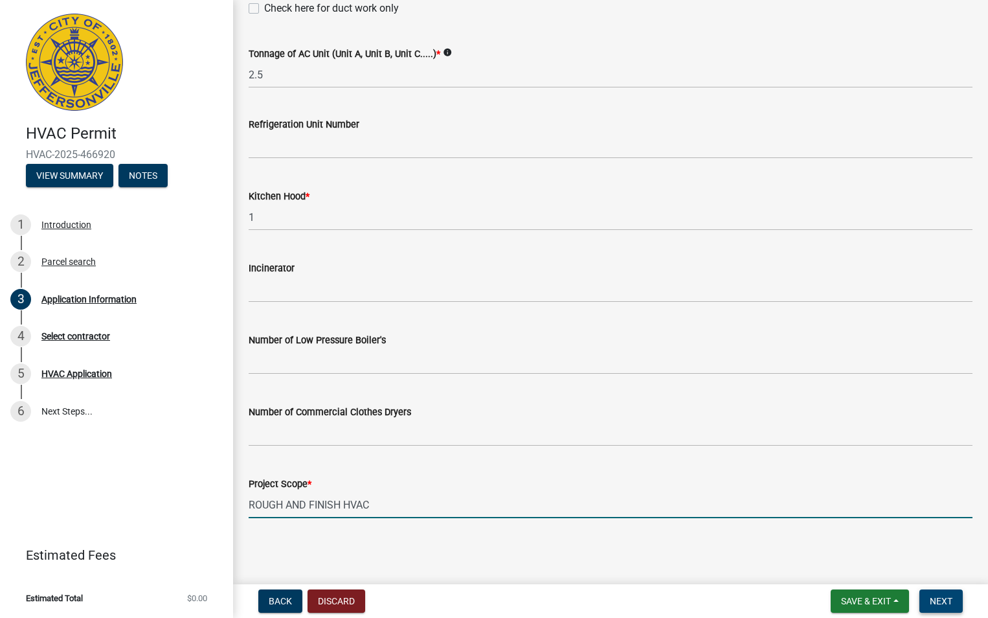
type input "ROUGH AND FINISH HVAC"
drag, startPoint x: 950, startPoint y: 589, endPoint x: 947, endPoint y: 596, distance: 7.6
click at [948, 599] on button "Next" at bounding box center [940, 600] width 43 height 23
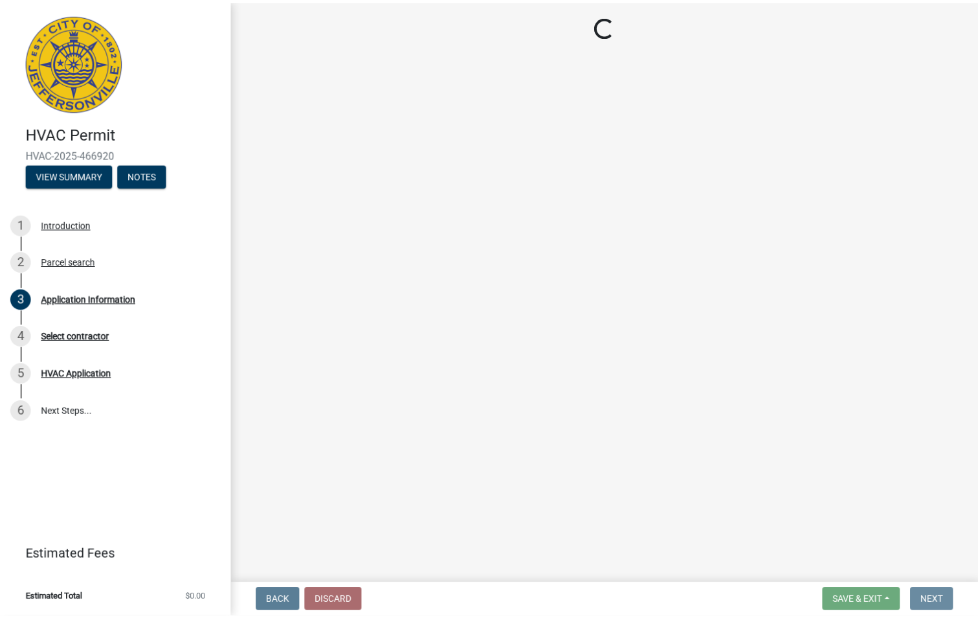
scroll to position [0, 0]
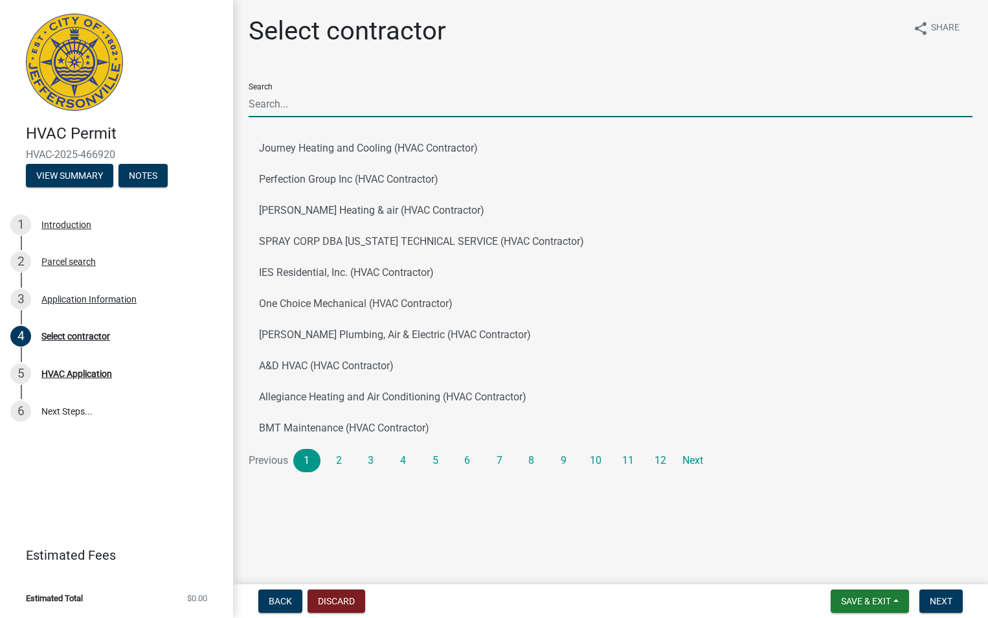
click at [291, 109] on input "Search" at bounding box center [611, 104] width 724 height 27
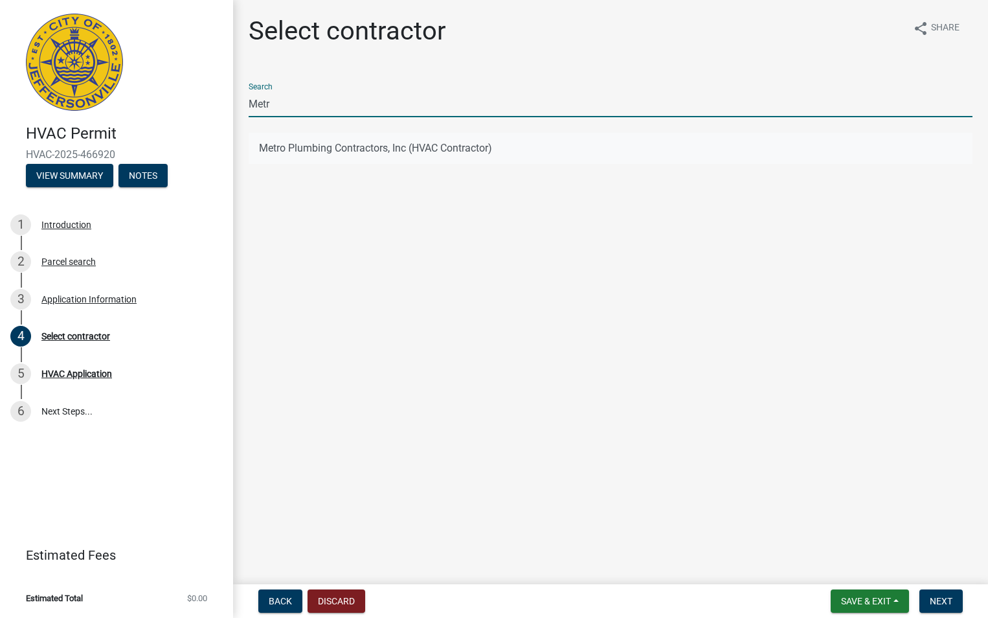
type input "Metr"
click at [320, 145] on button "Metro Plumbing Contractors, Inc (HVAC Contractor)" at bounding box center [611, 148] width 724 height 31
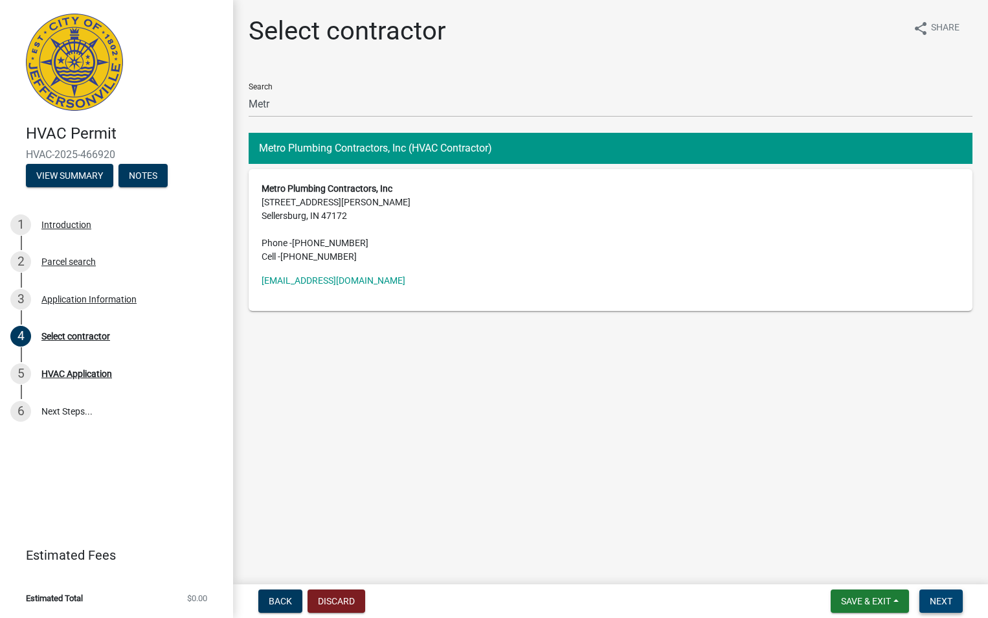
drag, startPoint x: 943, startPoint y: 598, endPoint x: 949, endPoint y: 594, distance: 6.7
click at [945, 598] on span "Next" at bounding box center [941, 601] width 23 height 10
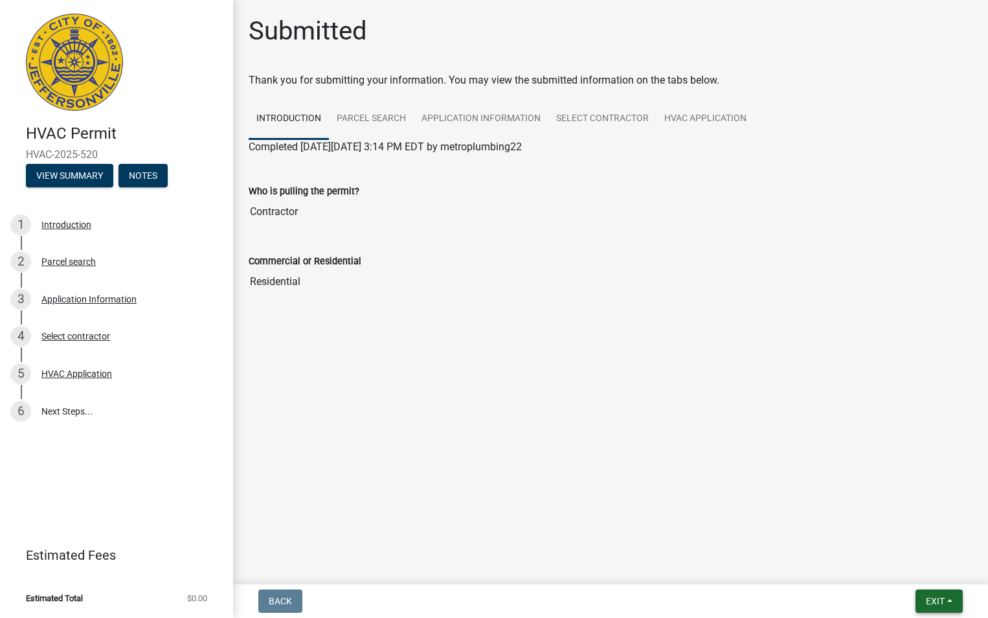
click at [953, 605] on button "Exit" at bounding box center [938, 600] width 47 height 23
click at [917, 559] on button "Save & Exit" at bounding box center [911, 567] width 104 height 31
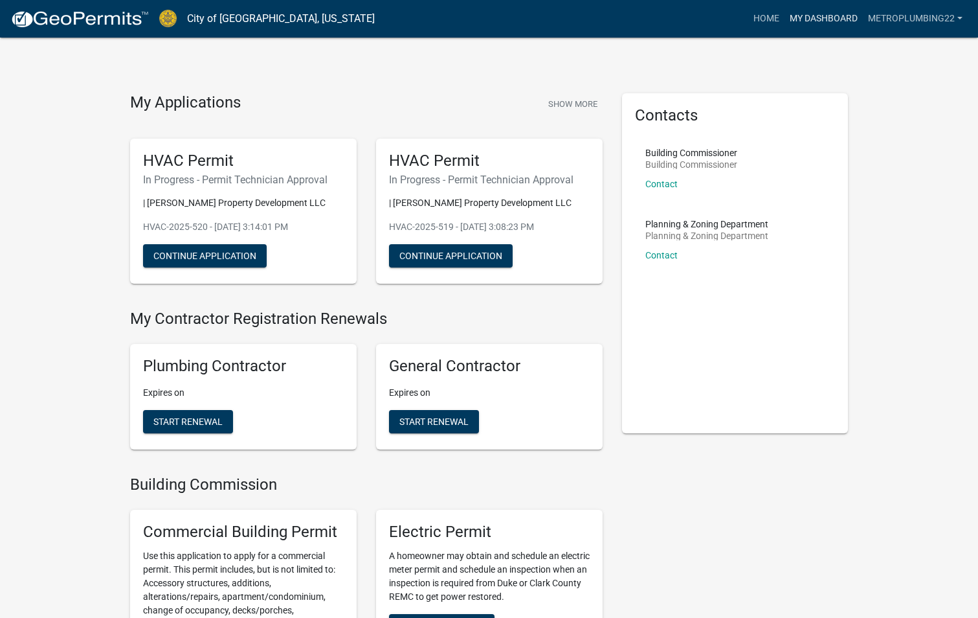
click at [843, 20] on link "My Dashboard" at bounding box center [824, 18] width 78 height 25
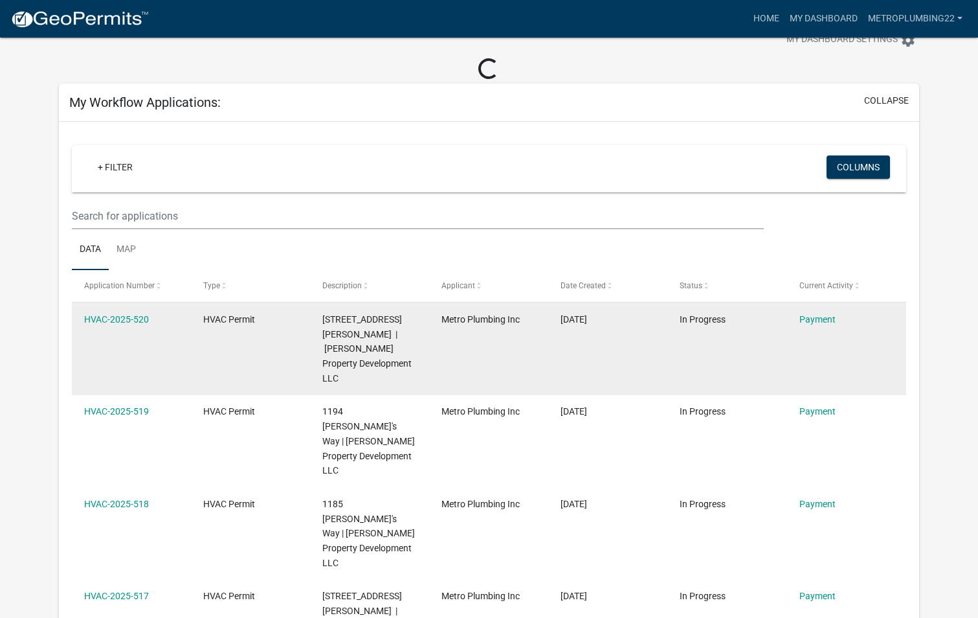
scroll to position [65, 0]
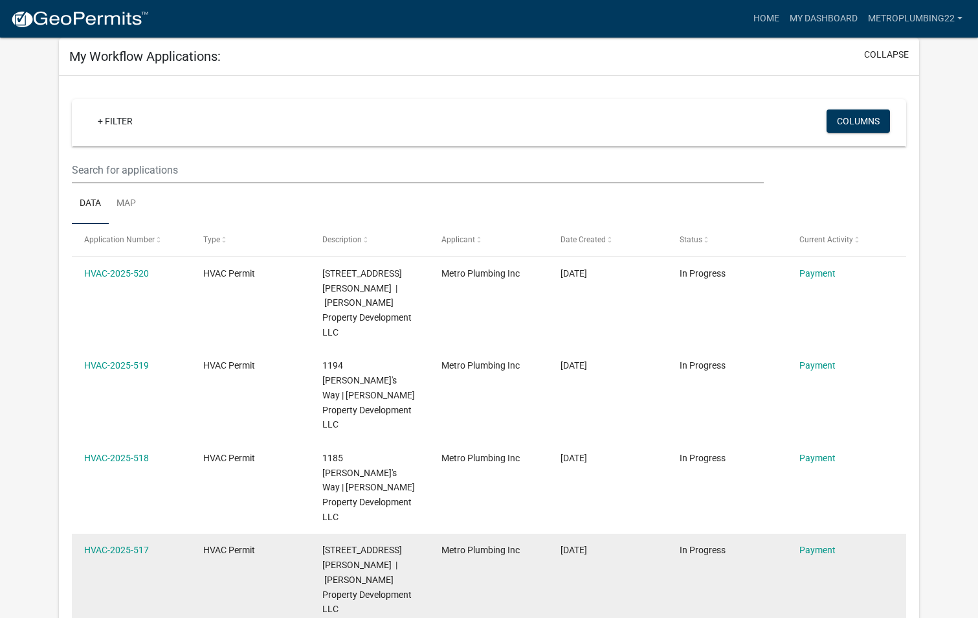
click at [813, 543] on div "Payment" at bounding box center [847, 550] width 95 height 15
click at [134, 544] on link "HVAC-2025-517" at bounding box center [116, 549] width 65 height 10
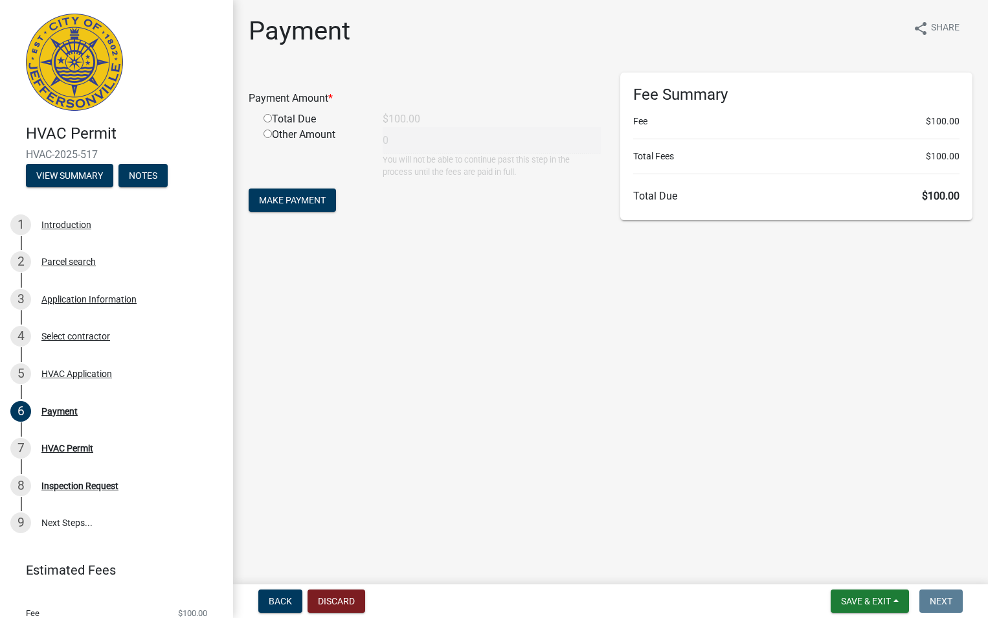
click at [268, 122] on input "radio" at bounding box center [268, 118] width 8 height 8
radio input "true"
type input "100"
click at [855, 594] on button "Save & Exit" at bounding box center [870, 600] width 78 height 23
click at [849, 572] on button "Save & Exit" at bounding box center [857, 567] width 104 height 31
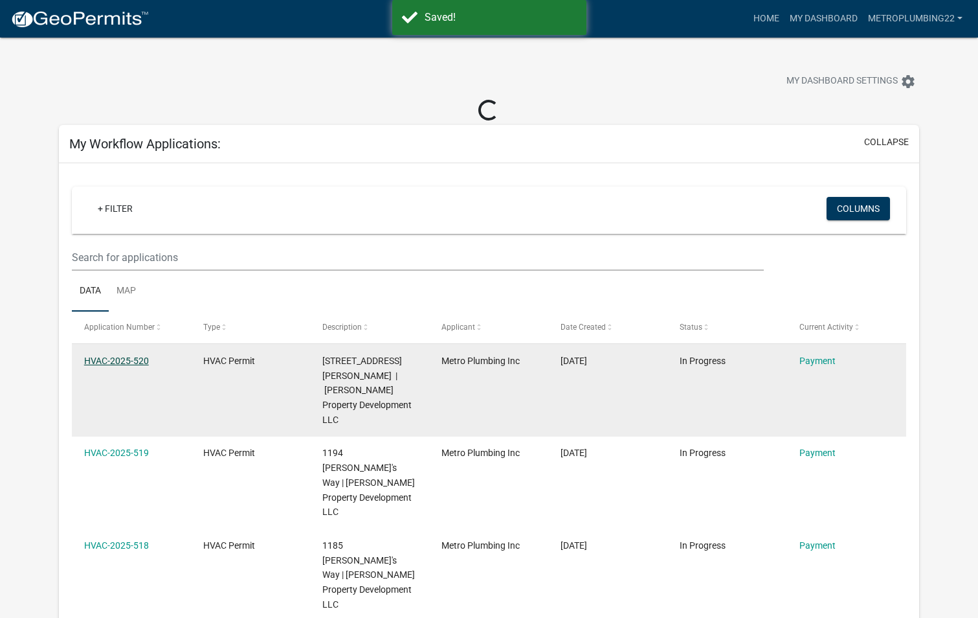
click at [133, 361] on link "HVAC-2025-520" at bounding box center [116, 360] width 65 height 10
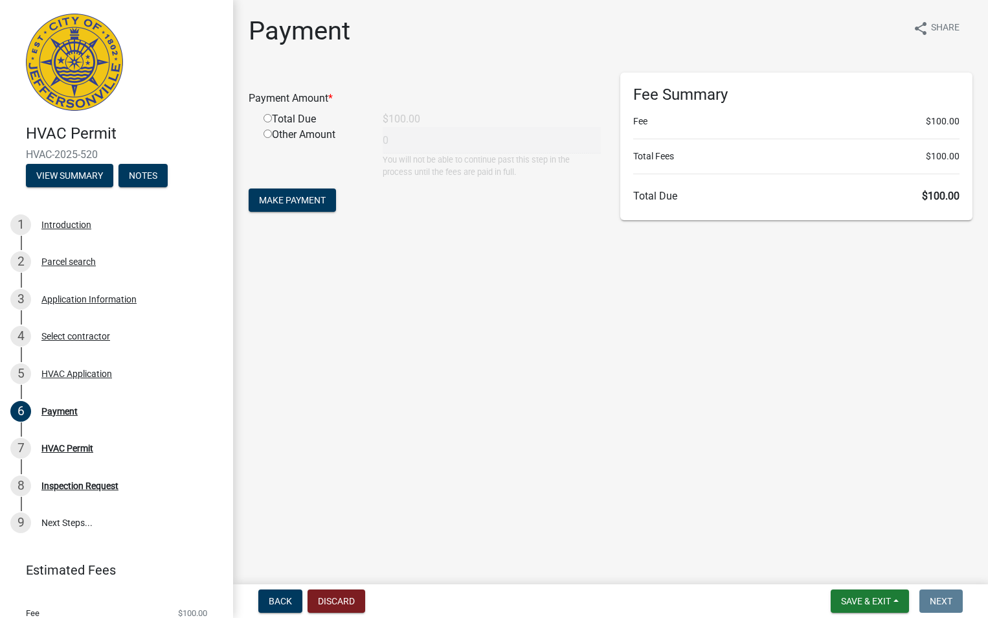
click at [263, 120] on div "Total Due" at bounding box center [313, 119] width 119 height 16
click at [264, 118] on input "radio" at bounding box center [268, 118] width 8 height 8
radio input "true"
type input "100"
click at [286, 192] on button "Make Payment" at bounding box center [292, 199] width 87 height 23
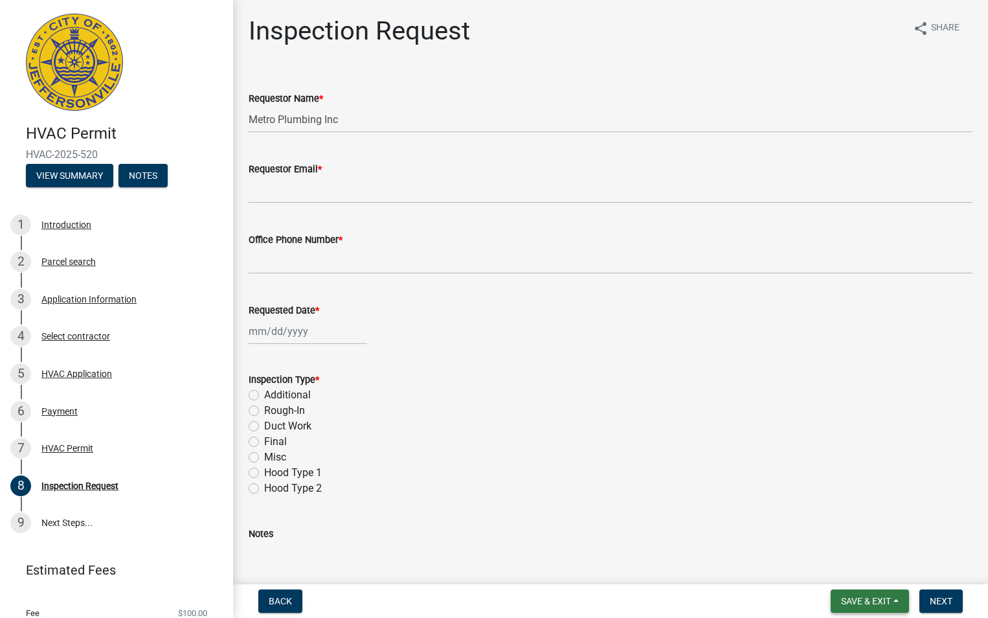
click at [890, 603] on span "Save & Exit" at bounding box center [866, 601] width 50 height 10
click at [870, 574] on button "Save & Exit" at bounding box center [857, 567] width 104 height 31
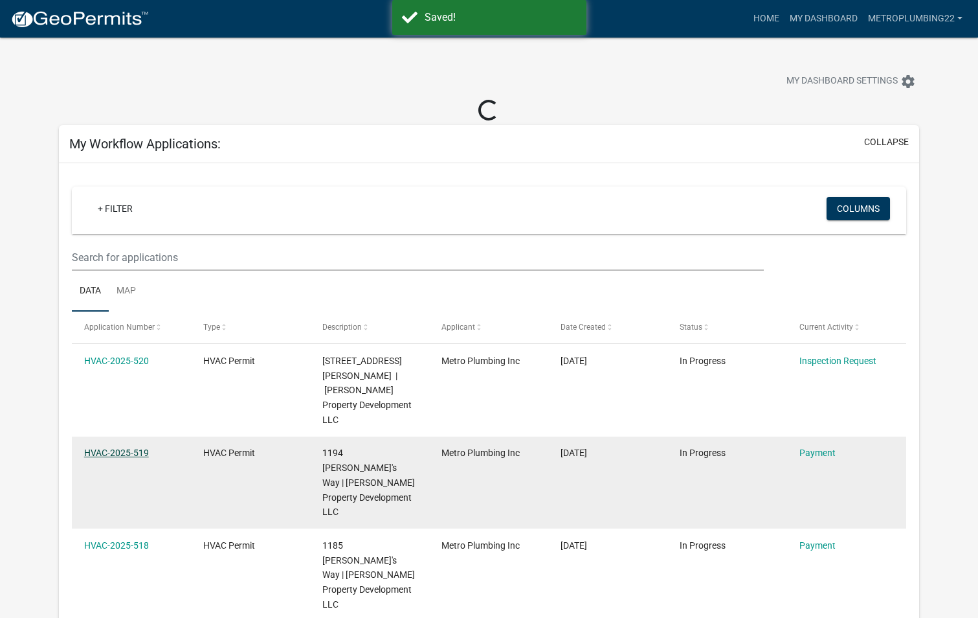
click at [120, 447] on link "HVAC-2025-519" at bounding box center [116, 452] width 65 height 10
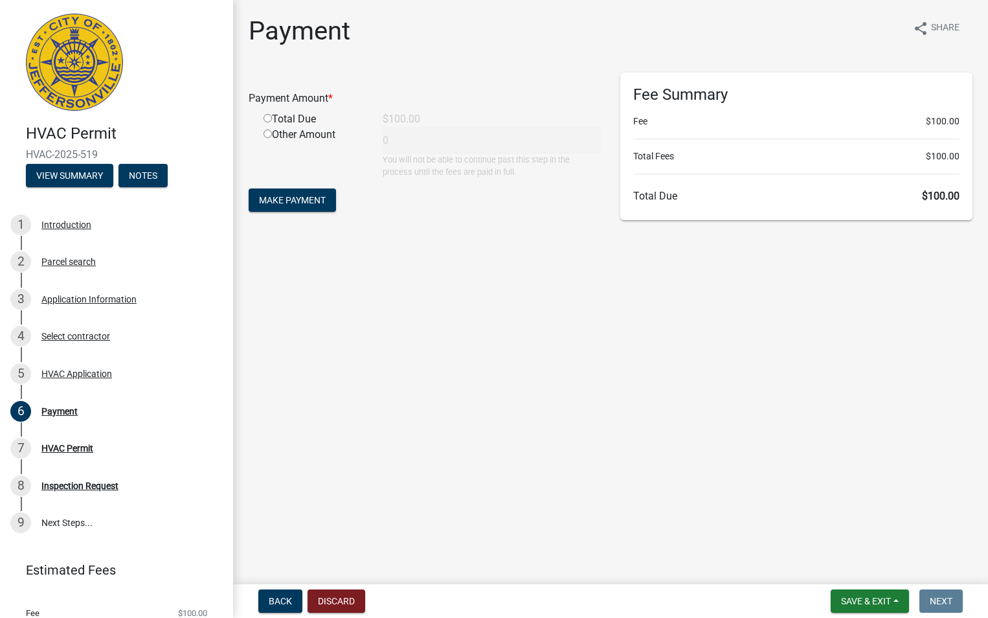
click at [267, 118] on input "radio" at bounding box center [268, 118] width 8 height 8
radio input "true"
type input "100"
click at [271, 201] on span "Make Payment" at bounding box center [292, 200] width 67 height 10
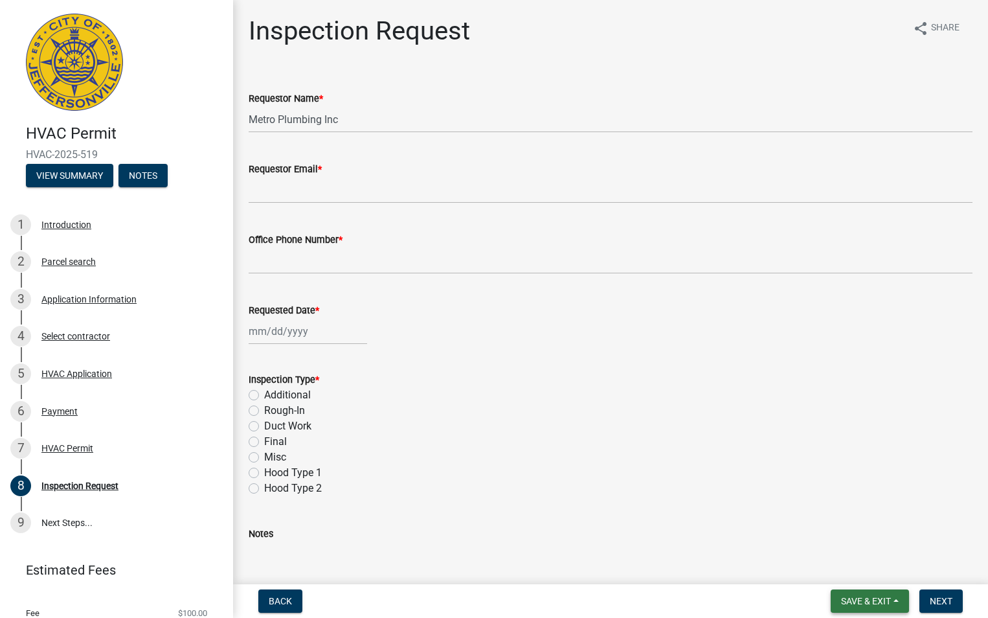
click at [875, 601] on span "Save & Exit" at bounding box center [866, 601] width 50 height 10
click at [862, 572] on button "Save & Exit" at bounding box center [857, 567] width 104 height 31
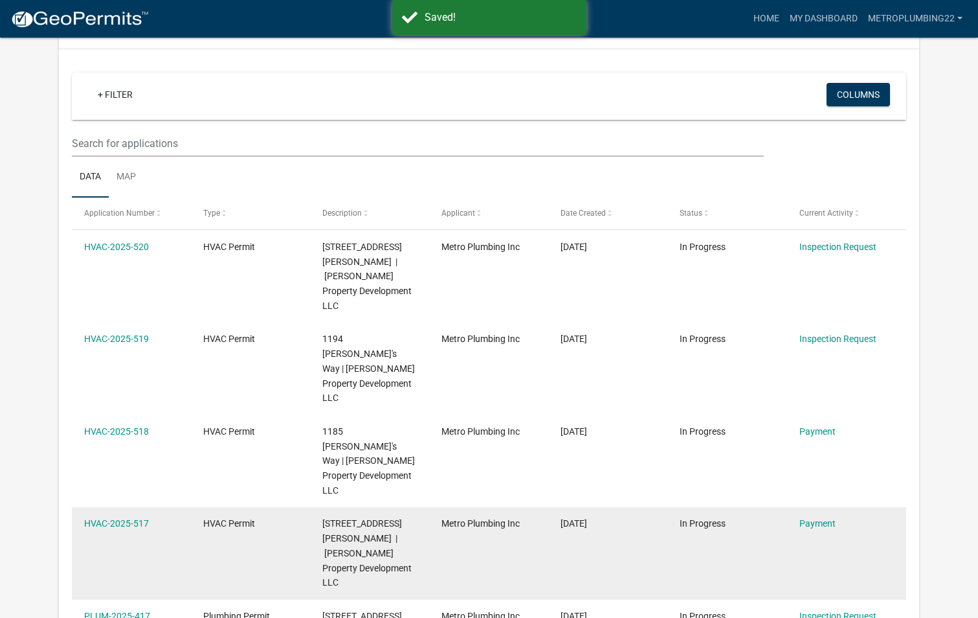
scroll to position [129, 0]
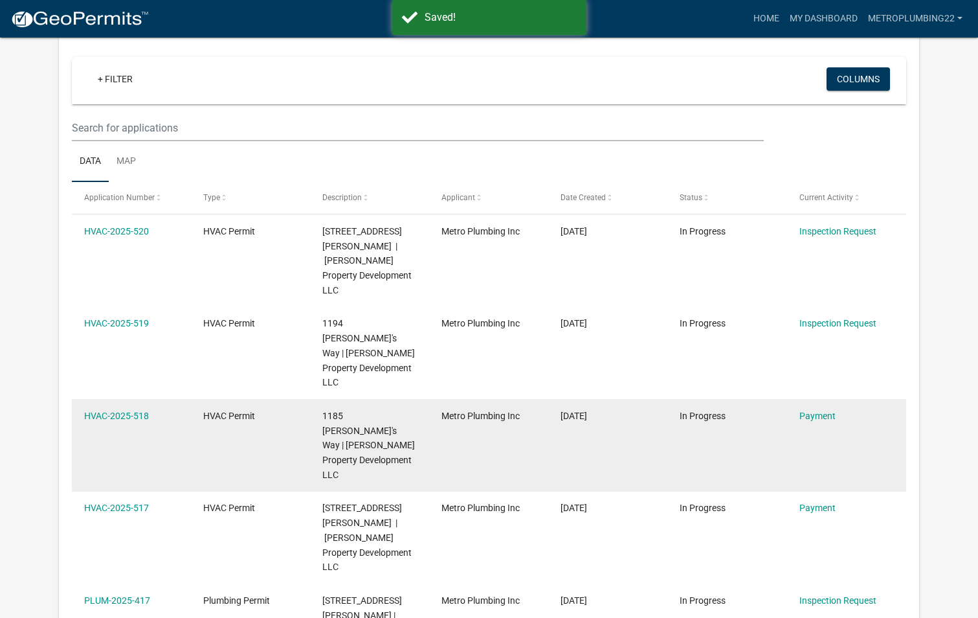
click at [135, 409] on div "HVAC-2025-518" at bounding box center [131, 416] width 95 height 15
click at [132, 410] on link "HVAC-2025-518" at bounding box center [116, 415] width 65 height 10
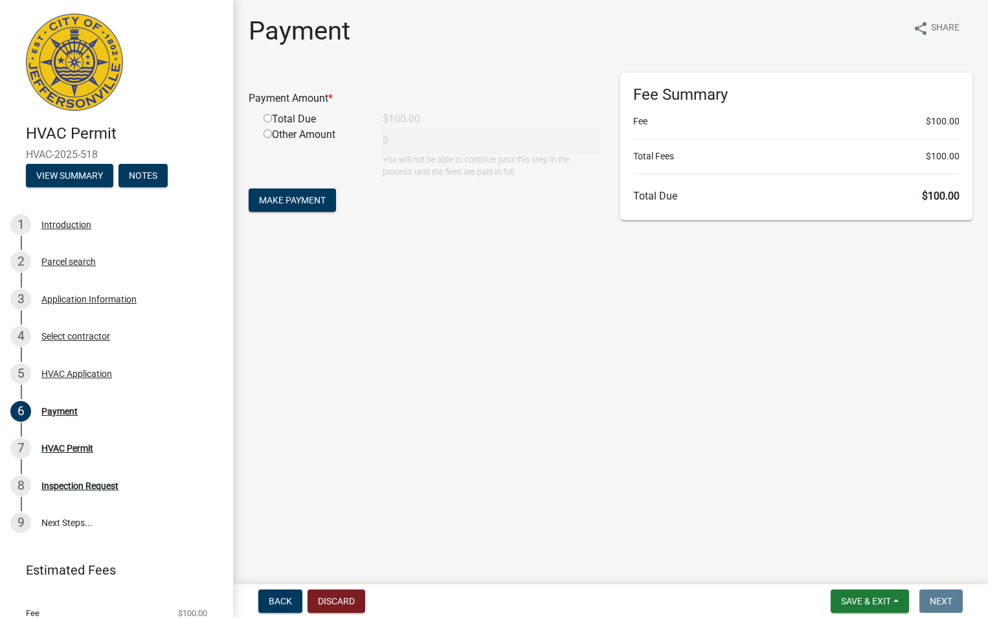
click at [267, 120] on input "radio" at bounding box center [268, 118] width 8 height 8
radio input "true"
type input "100"
click at [267, 194] on button "Make Payment" at bounding box center [292, 199] width 87 height 23
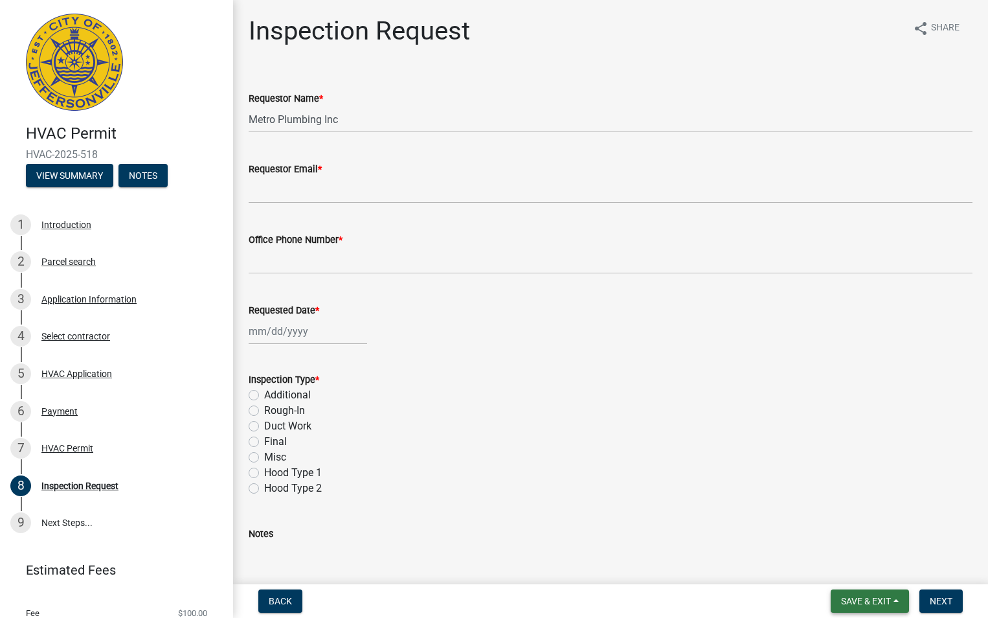
click at [861, 598] on span "Save & Exit" at bounding box center [866, 601] width 50 height 10
click at [851, 573] on button "Save & Exit" at bounding box center [857, 567] width 104 height 31
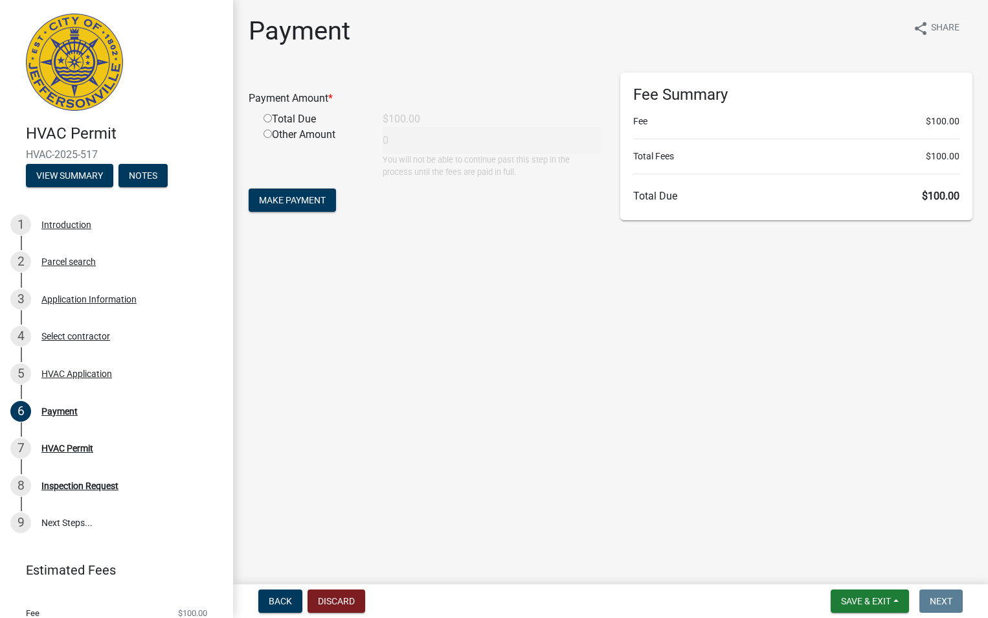
click at [273, 121] on div "Total Due" at bounding box center [313, 119] width 119 height 16
click at [265, 119] on input "radio" at bounding box center [268, 118] width 8 height 8
radio input "true"
type input "100"
click at [315, 202] on span "Make Payment" at bounding box center [292, 200] width 67 height 10
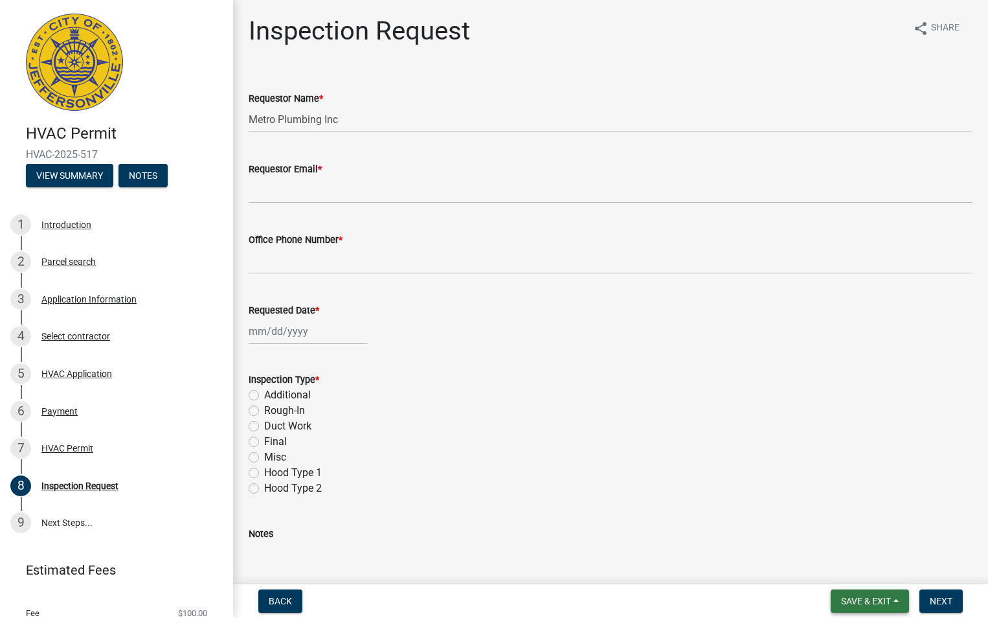
click at [889, 600] on span "Save & Exit" at bounding box center [866, 601] width 50 height 10
click at [857, 567] on button "Save & Exit" at bounding box center [857, 567] width 104 height 31
